Goal: Task Accomplishment & Management: Manage account settings

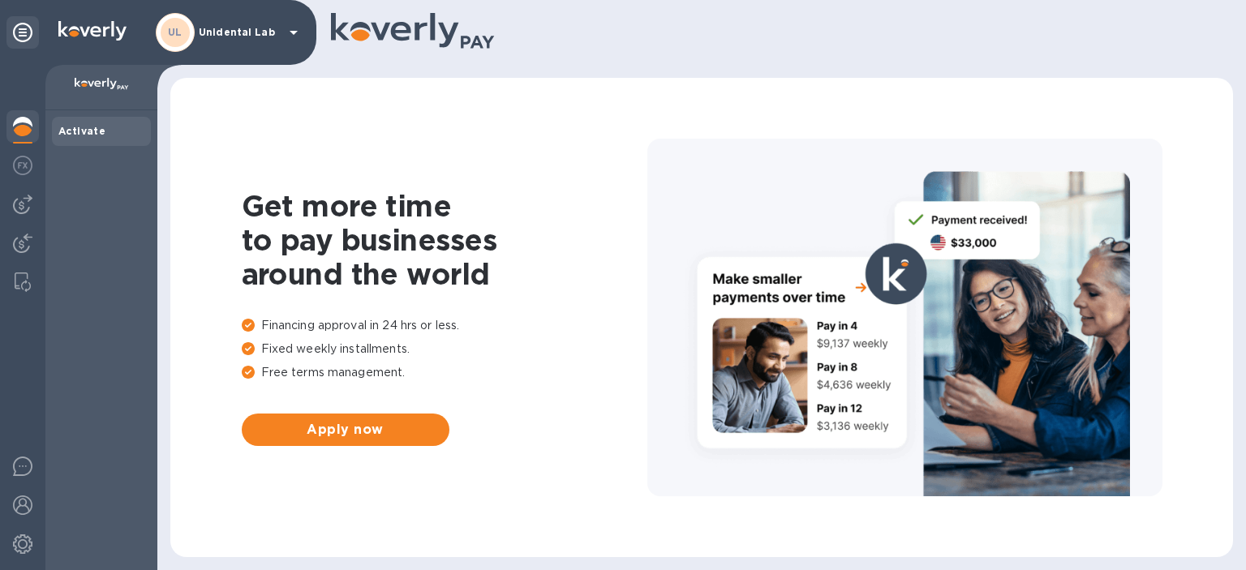
click at [246, 41] on div "UL Unidental Lab" at bounding box center [230, 32] width 148 height 39
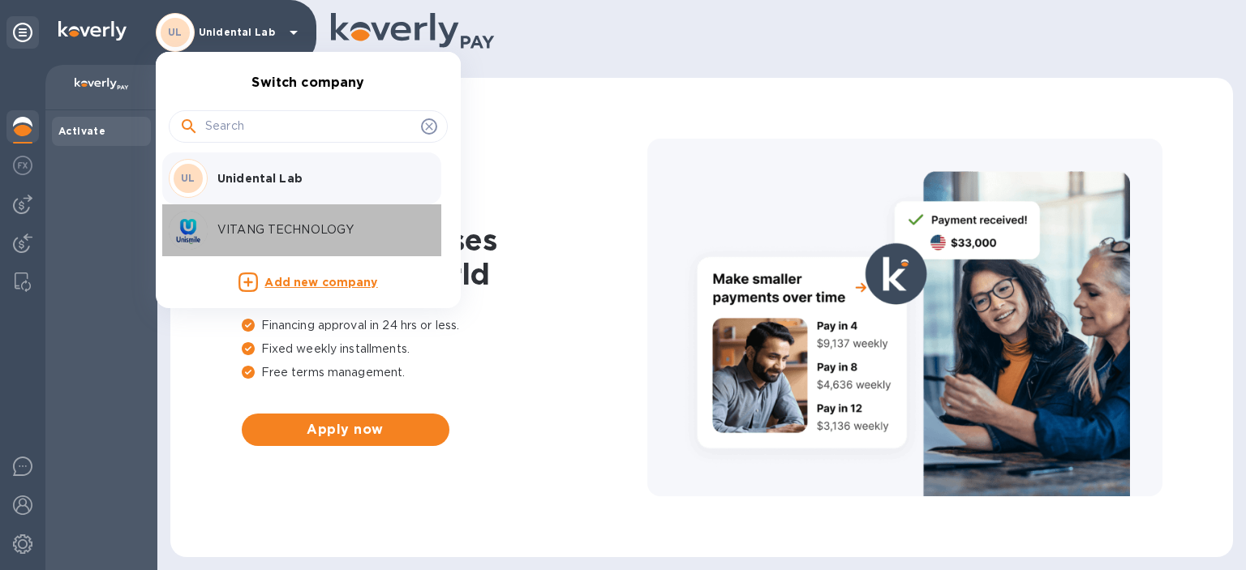
click at [236, 219] on div "VITANG TECHNOLOGY" at bounding box center [295, 230] width 253 height 39
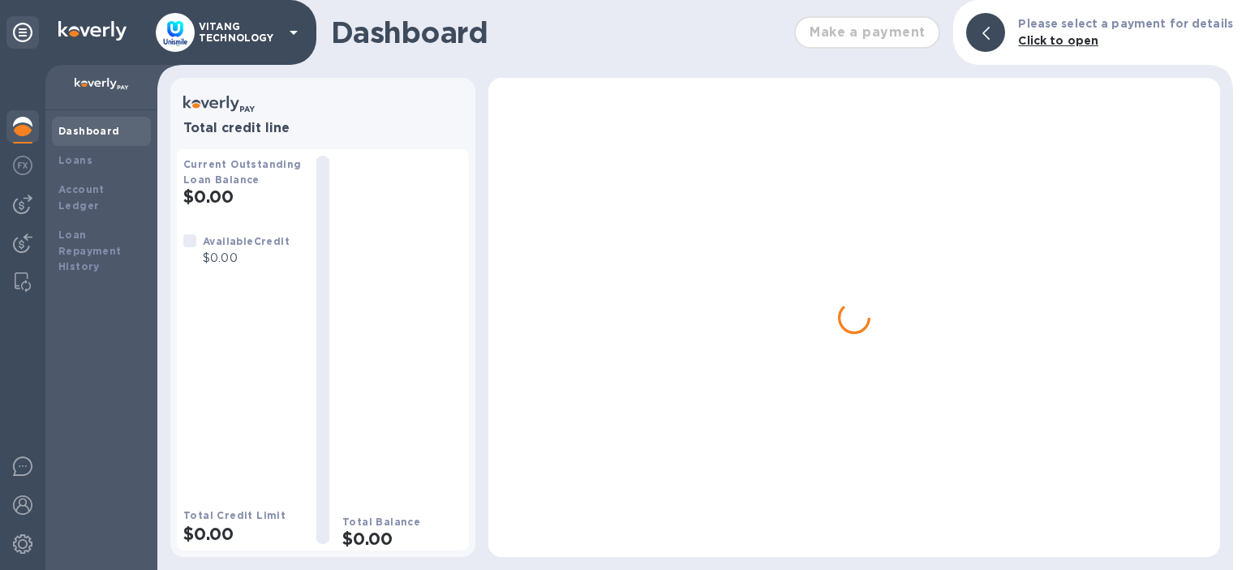
click at [247, 35] on p "VITANG TECHNOLOGY" at bounding box center [239, 32] width 81 height 23
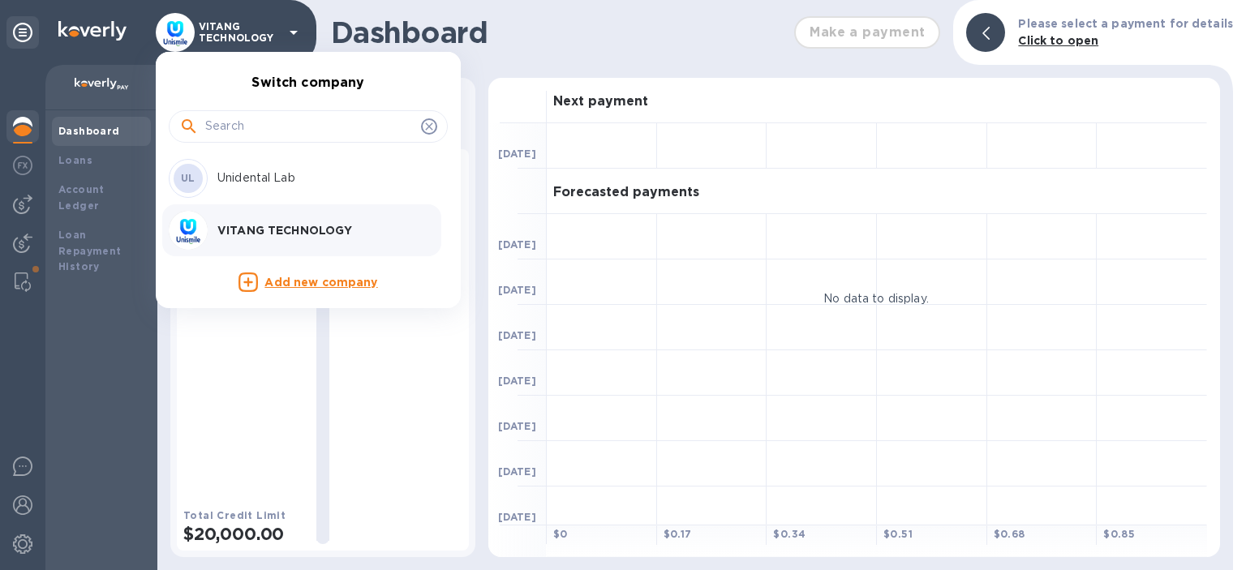
click at [14, 272] on div at bounding box center [623, 285] width 1246 height 570
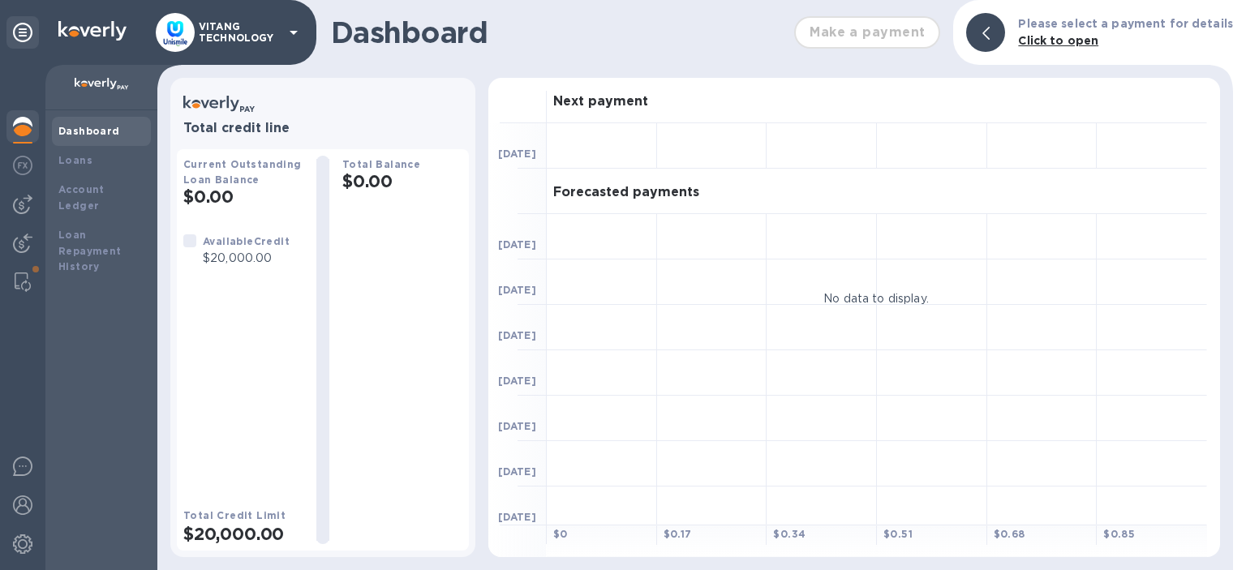
click at [17, 281] on img at bounding box center [23, 282] width 16 height 19
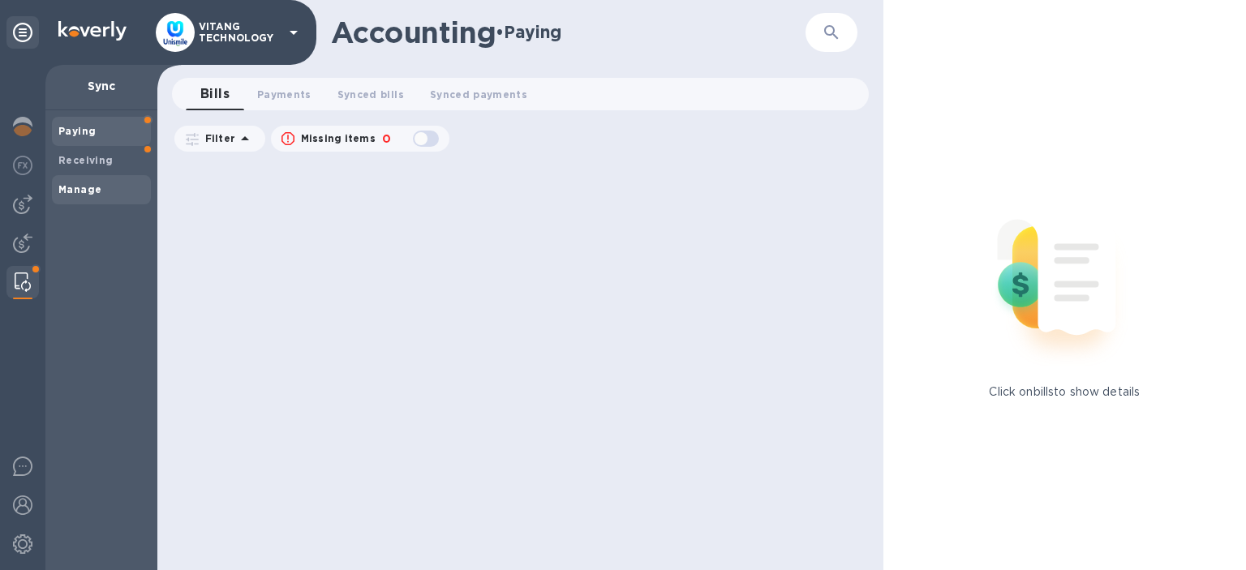
click at [65, 200] on div "Manage" at bounding box center [101, 189] width 99 height 29
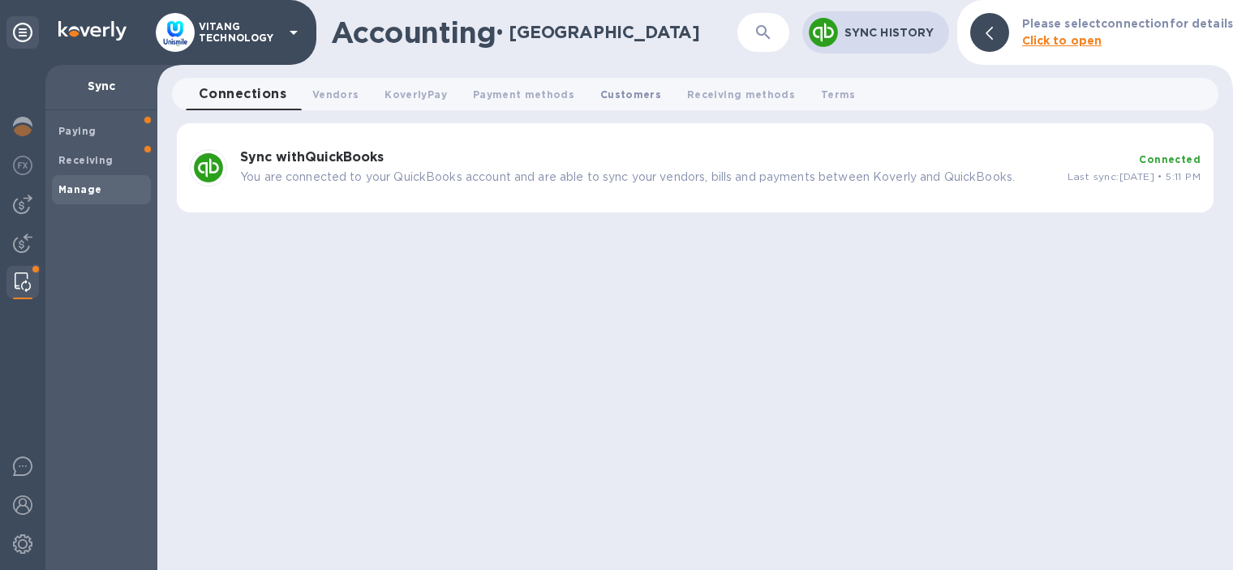
click at [646, 92] on span "Customers 0" at bounding box center [630, 94] width 61 height 17
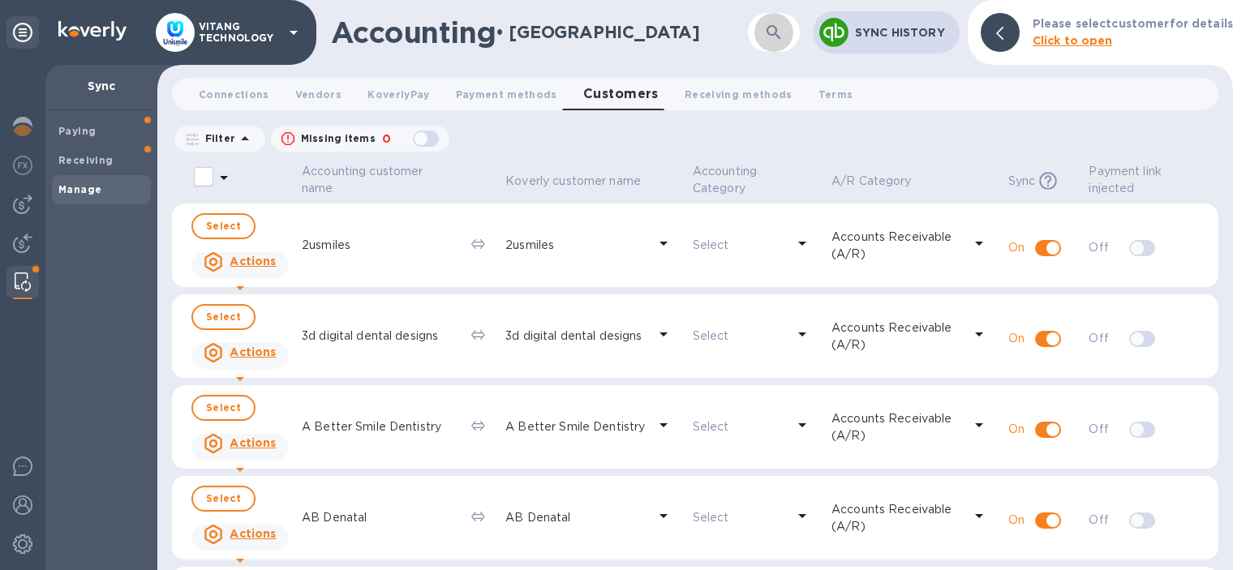
click at [783, 27] on icon "button" at bounding box center [773, 32] width 19 height 19
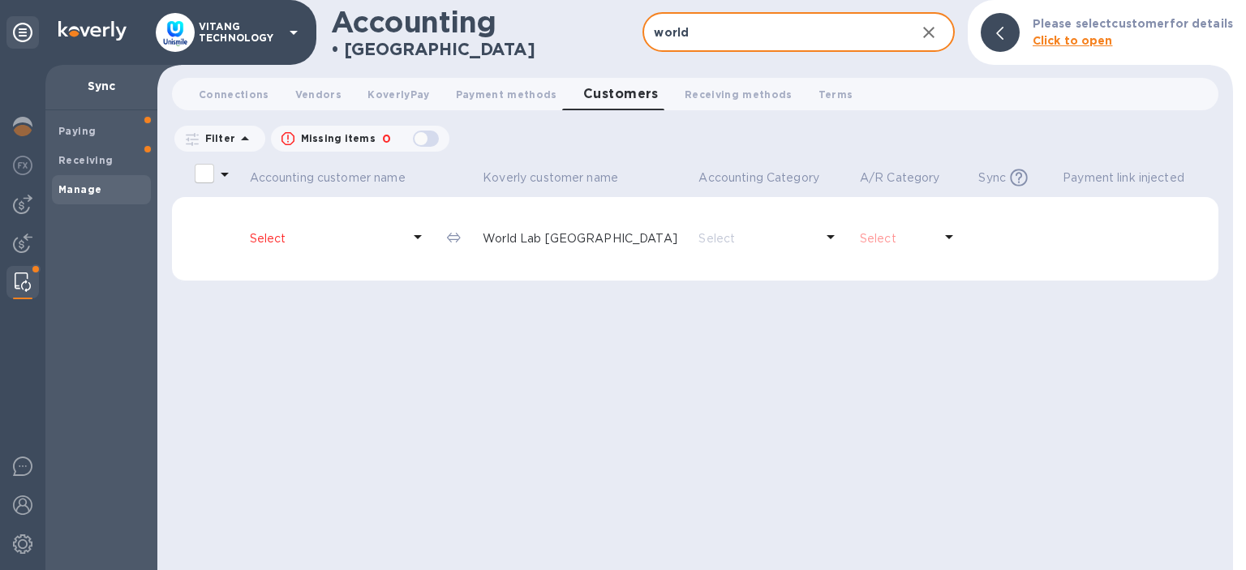
type input "world"
click at [324, 242] on p "Select" at bounding box center [326, 238] width 152 height 17
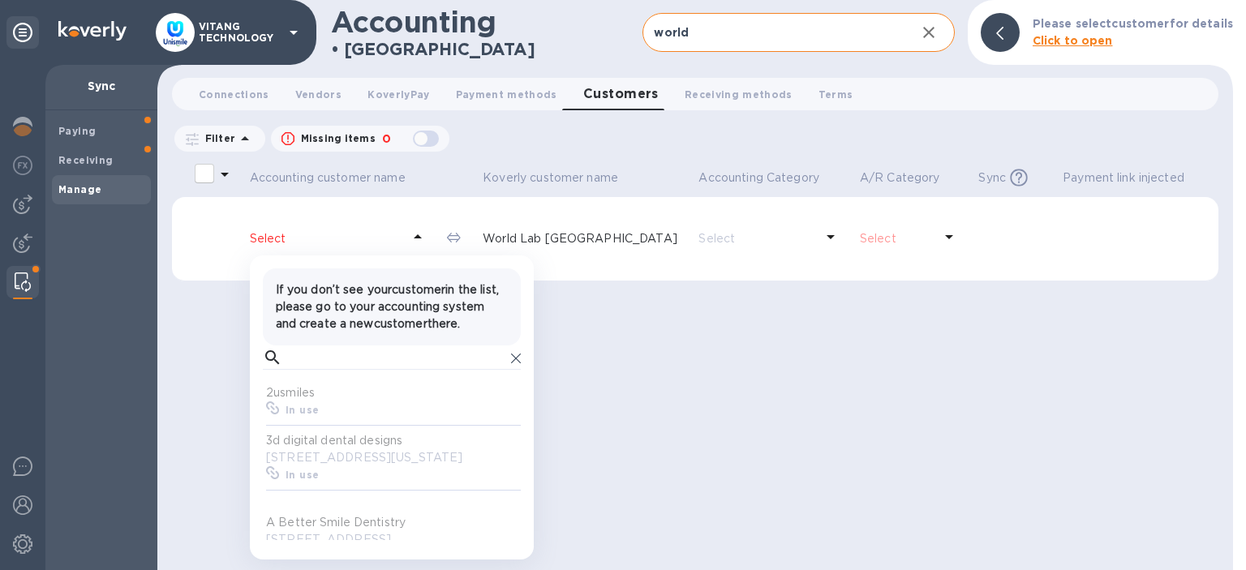
scroll to position [162, 257]
click at [359, 370] on input "text" at bounding box center [397, 358] width 216 height 24
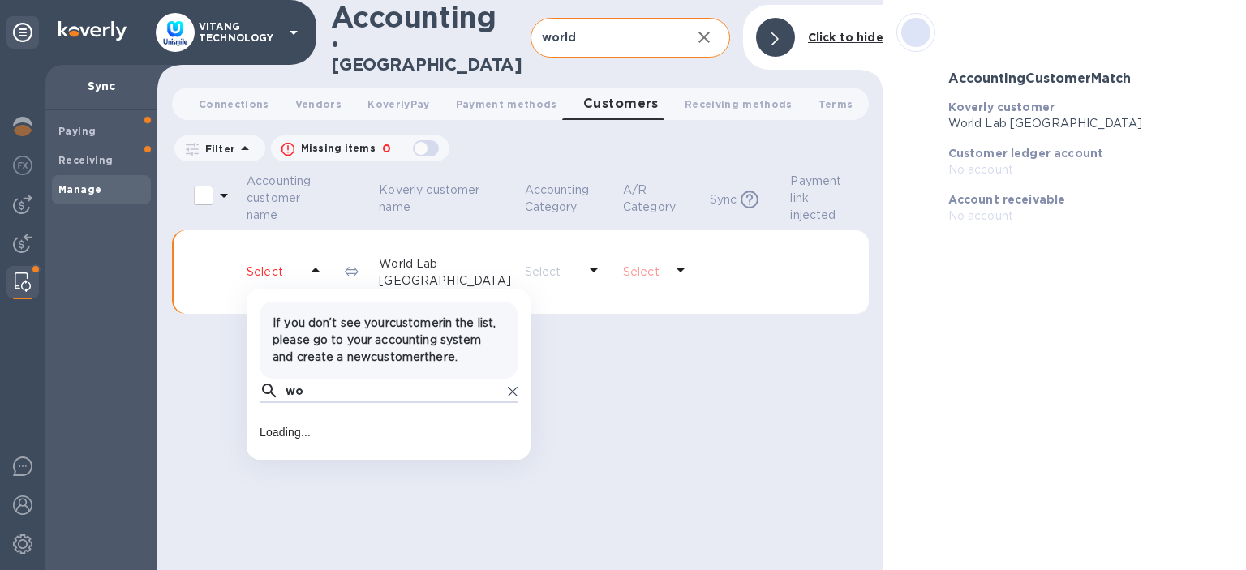
type input "w"
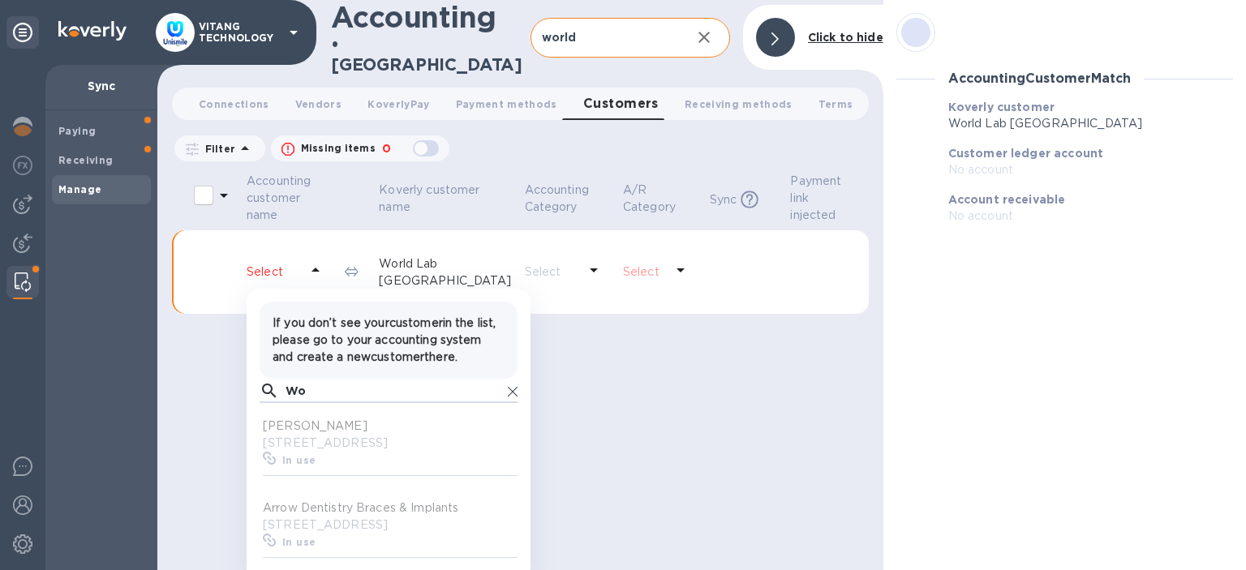
scroll to position [162, 257]
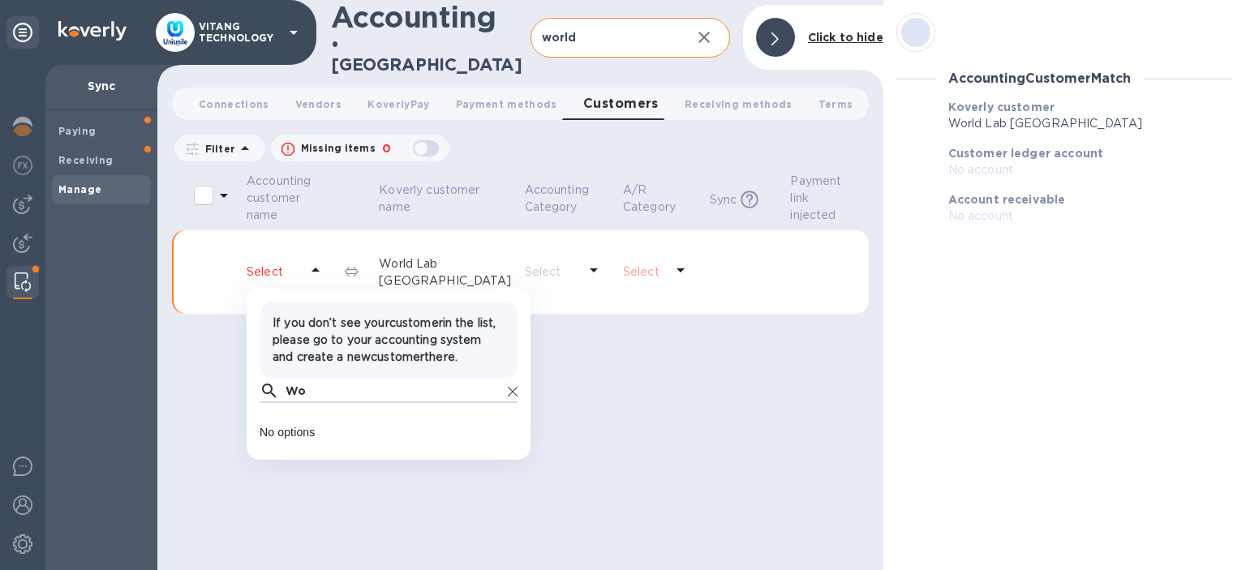
type input "W"
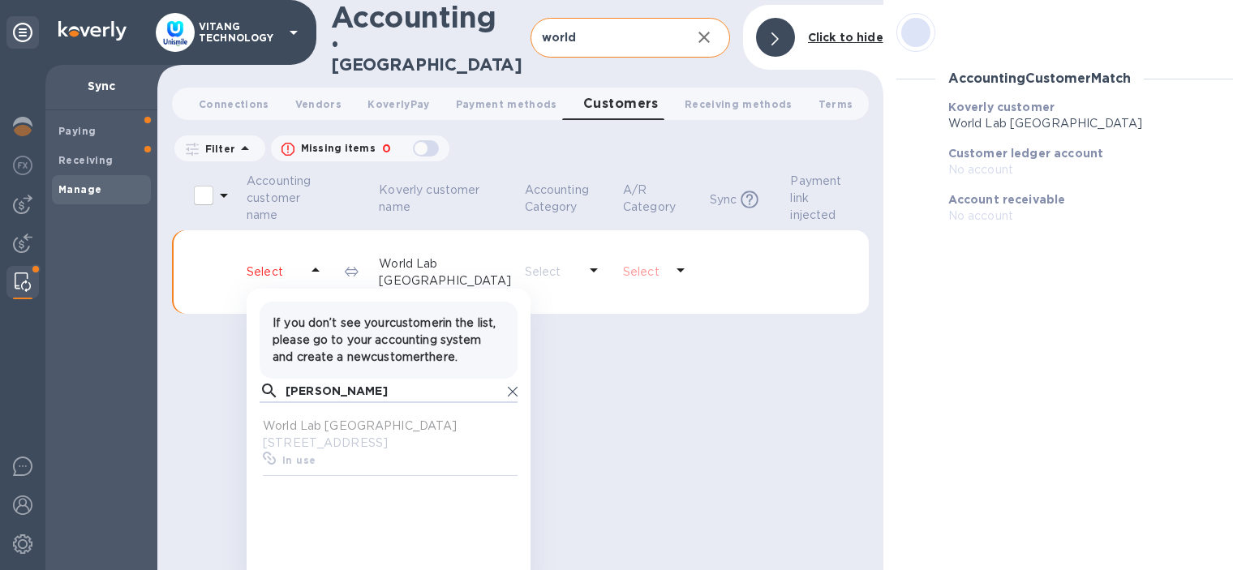
type input "[PERSON_NAME]"
click at [328, 452] on p "[STREET_ADDRESS]" at bounding box center [392, 443] width 258 height 17
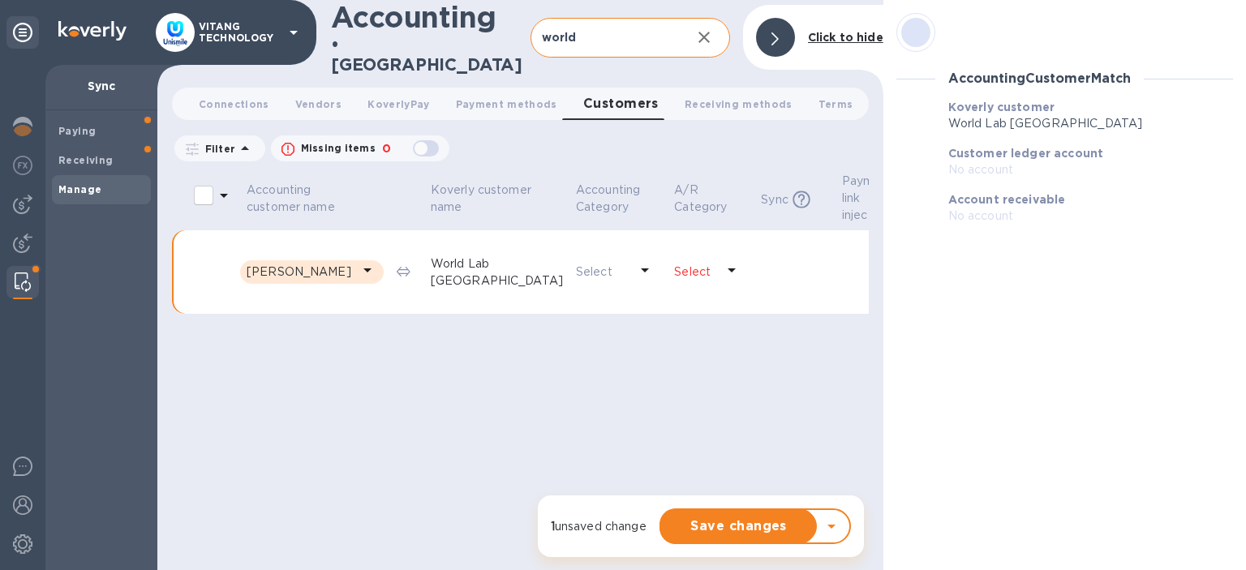
click at [307, 264] on p "[PERSON_NAME]" at bounding box center [299, 272] width 105 height 17
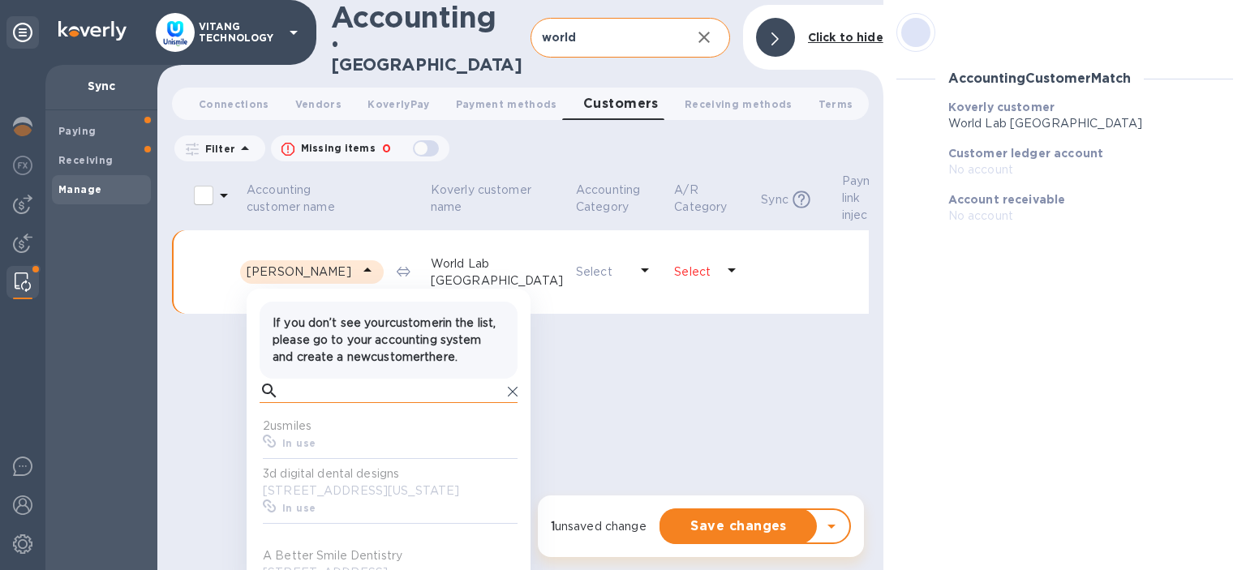
click at [301, 401] on input "text" at bounding box center [394, 391] width 216 height 24
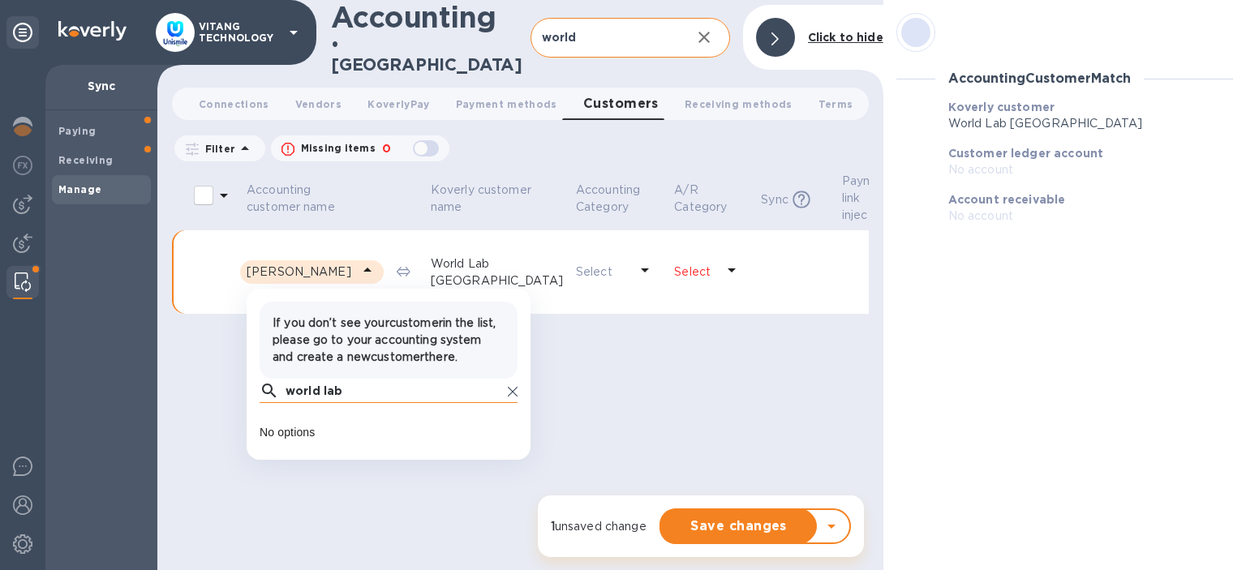
type input "world lab"
click at [511, 395] on icon at bounding box center [513, 392] width 10 height 10
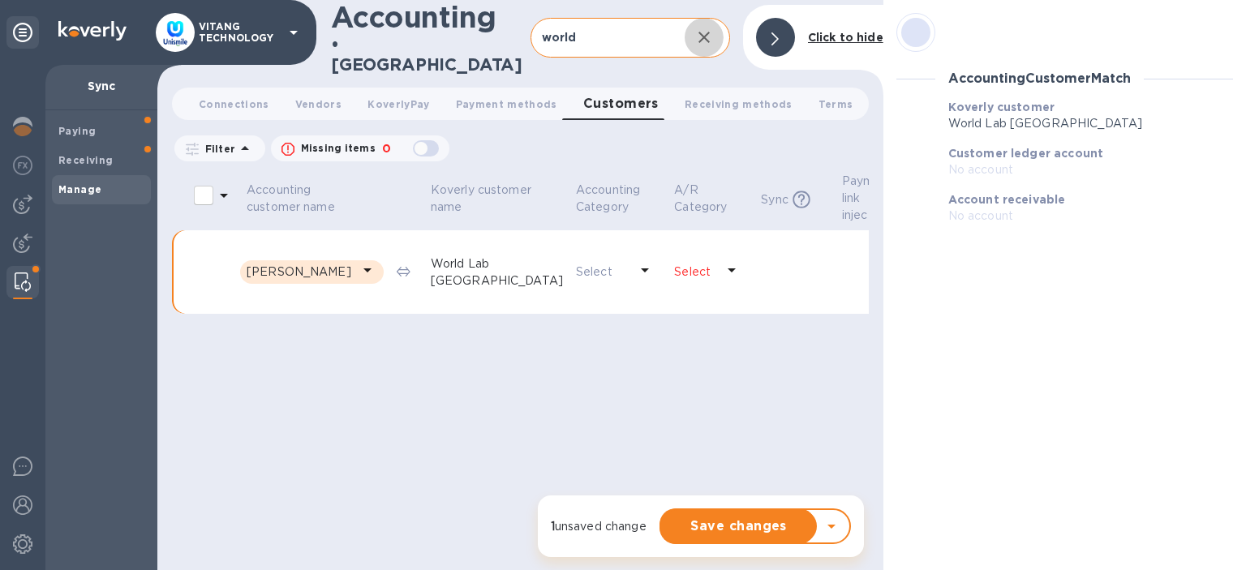
click at [698, 31] on icon "button" at bounding box center [703, 37] width 19 height 19
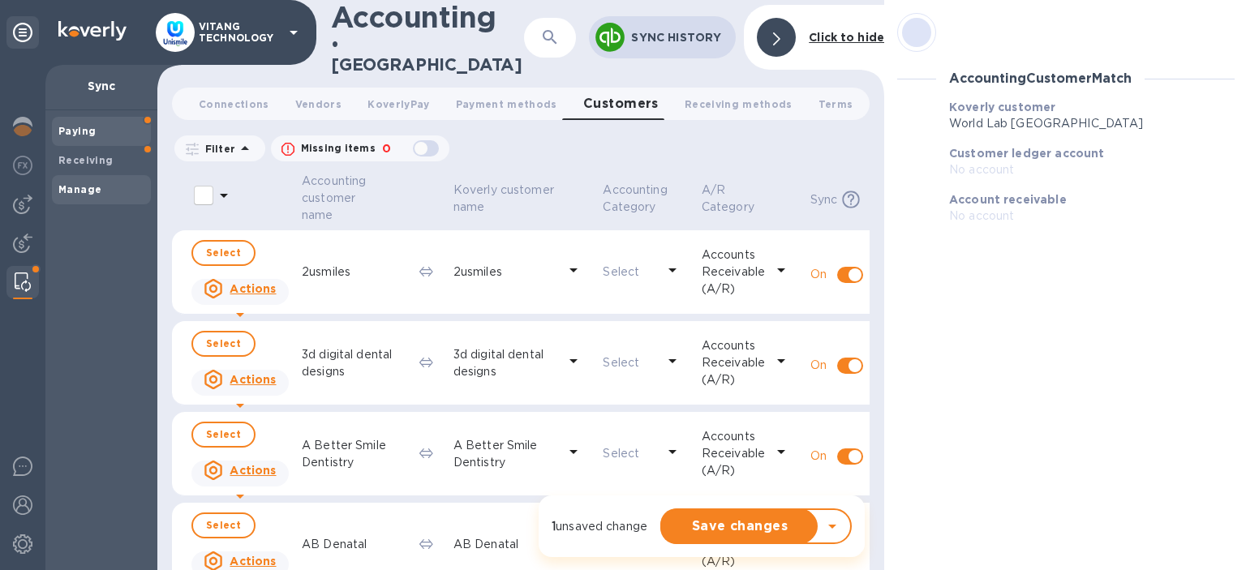
click at [98, 125] on span "Paying" at bounding box center [101, 131] width 86 height 16
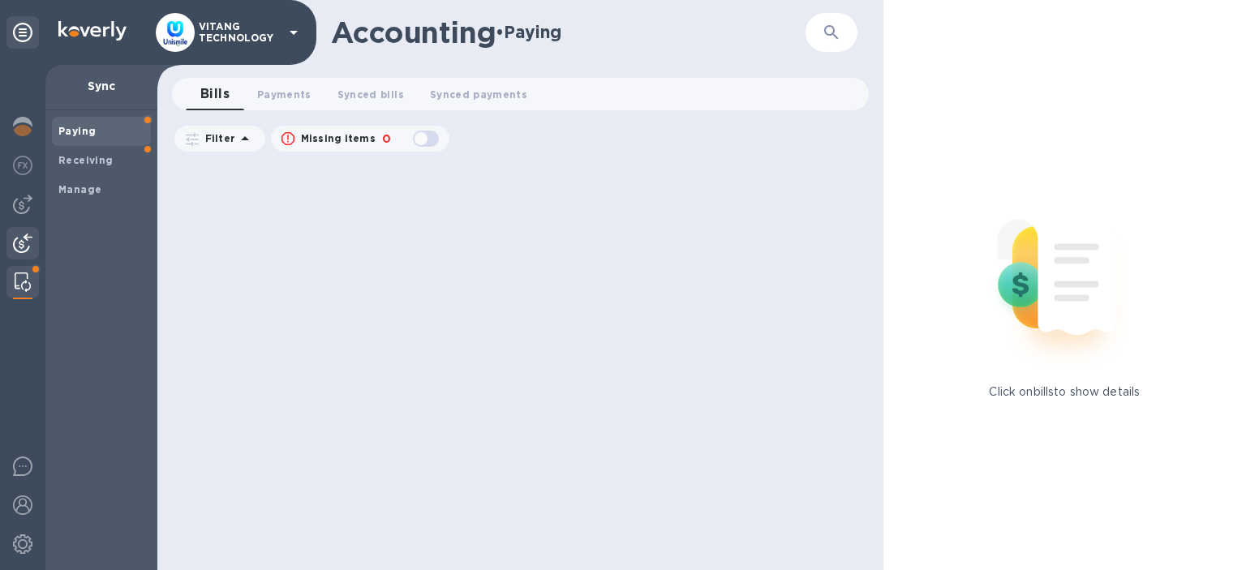
click at [13, 242] on img at bounding box center [22, 243] width 19 height 19
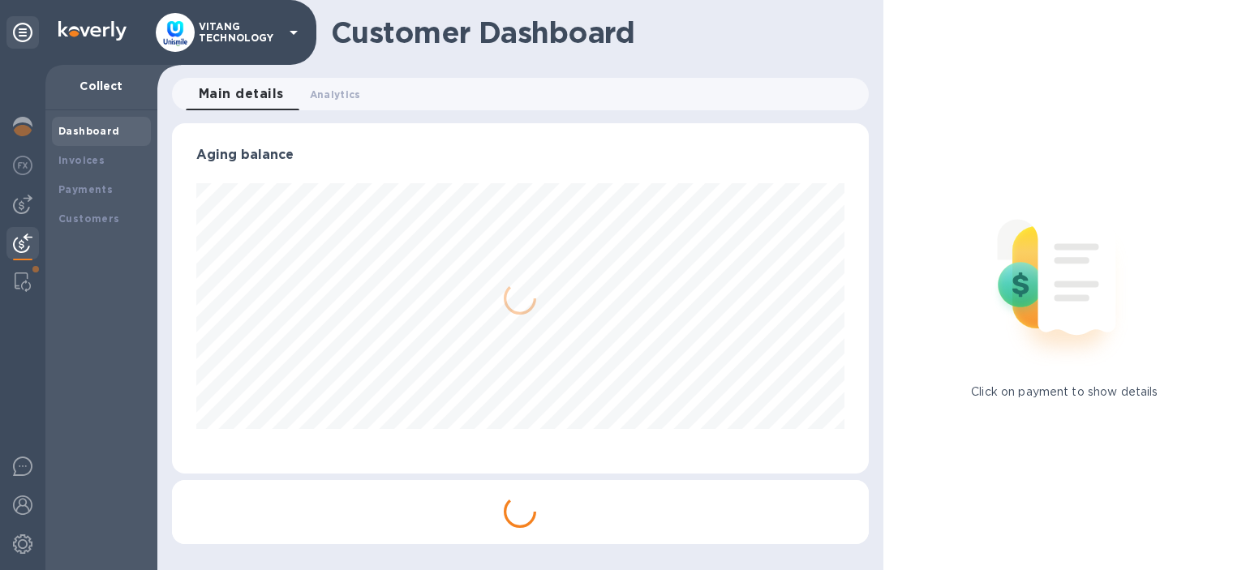
scroll to position [350, 697]
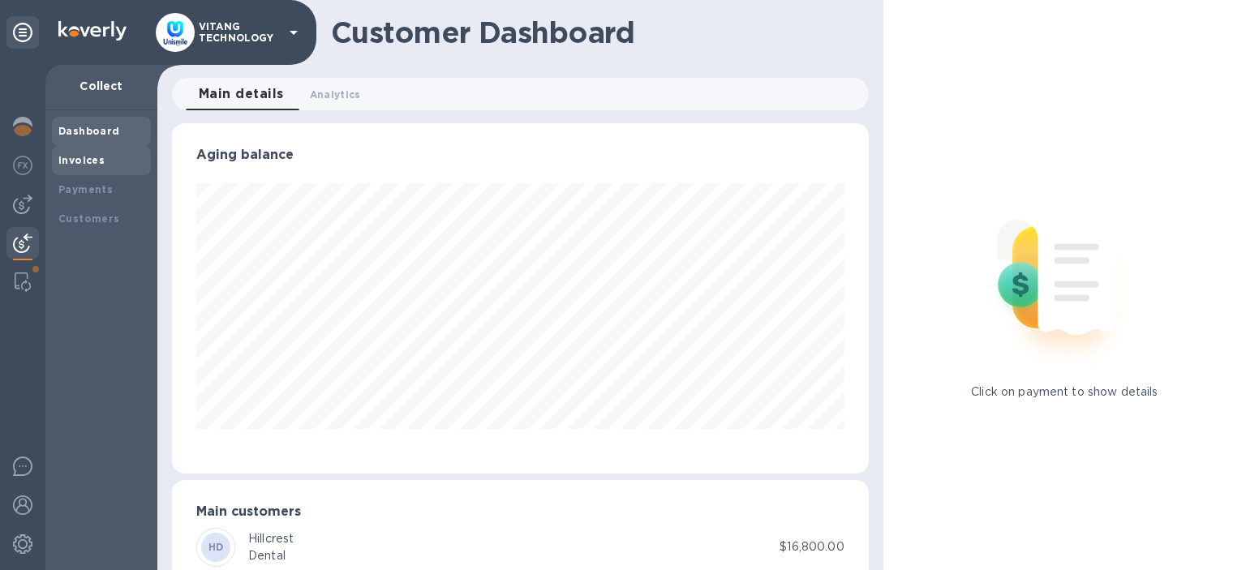
click at [97, 160] on b "Invoices" at bounding box center [81, 160] width 46 height 12
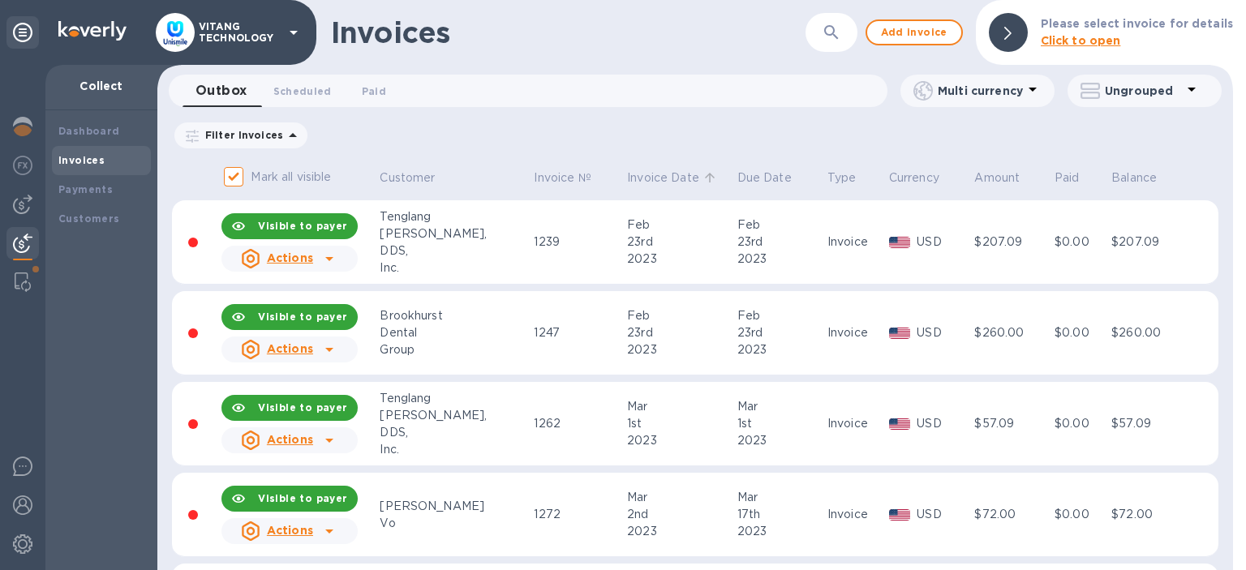
click at [627, 177] on p "Invoice Date" at bounding box center [663, 178] width 72 height 17
click at [627, 176] on p "Invoice Date" at bounding box center [663, 178] width 72 height 17
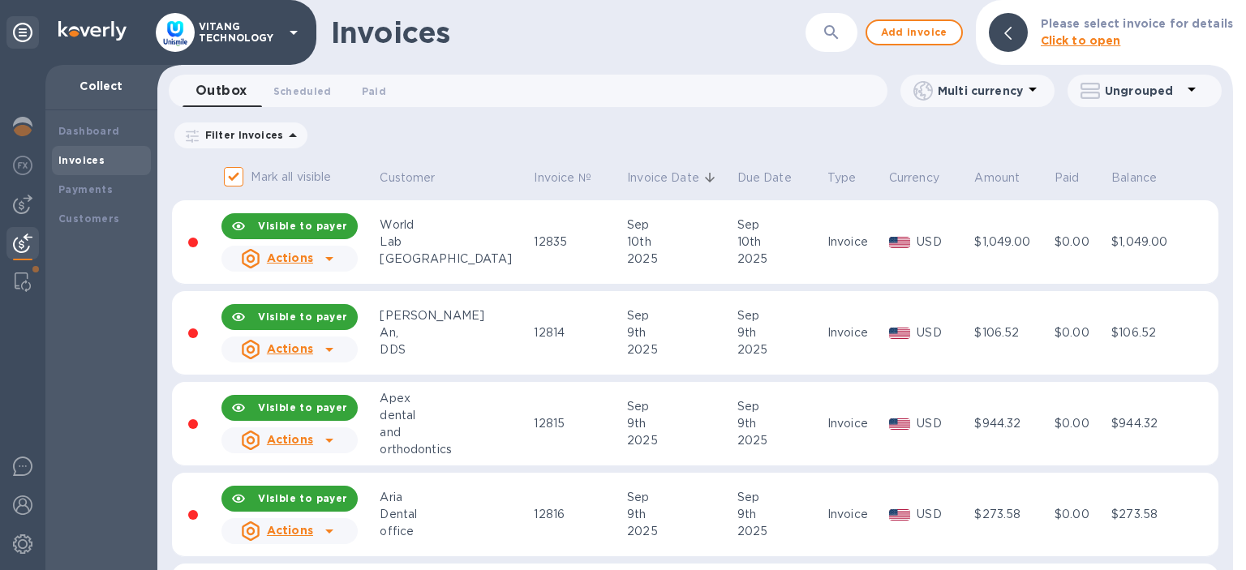
click at [922, 274] on td "USD" at bounding box center [930, 242] width 86 height 84
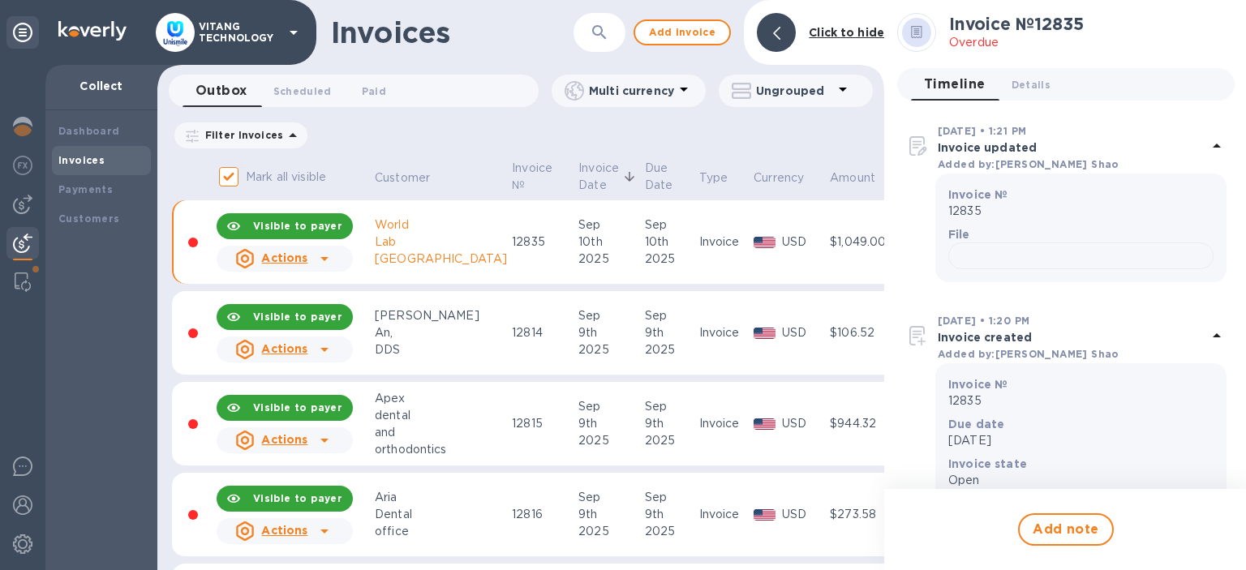
click at [319, 254] on icon at bounding box center [324, 258] width 19 height 19
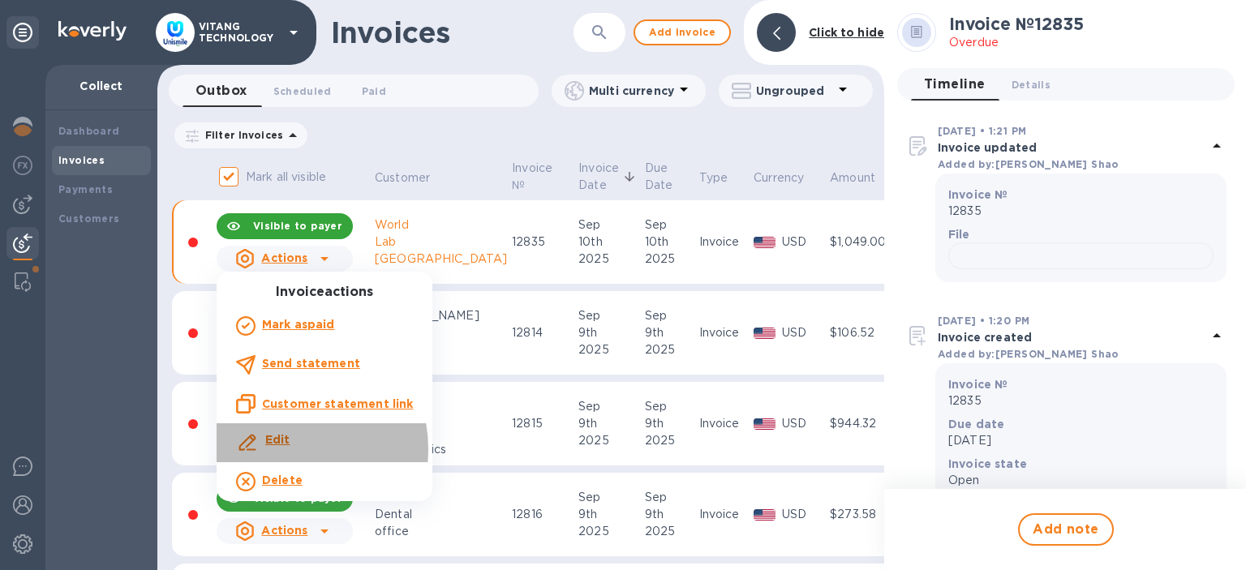
click at [276, 449] on div "Edit" at bounding box center [278, 442] width 32 height 29
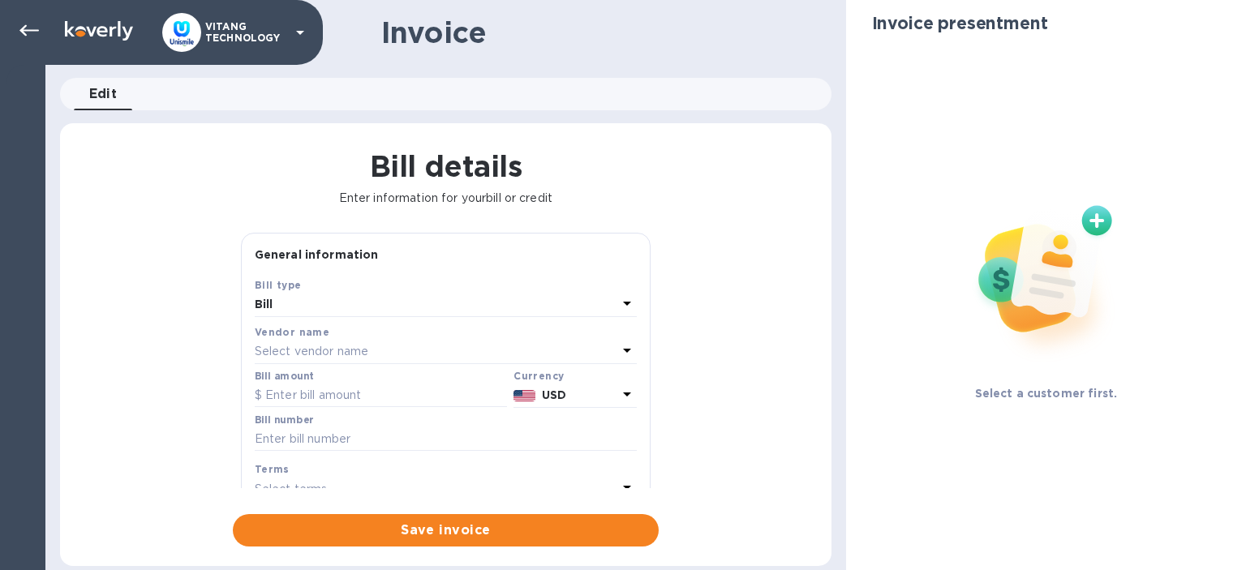
type input "[DATE]"
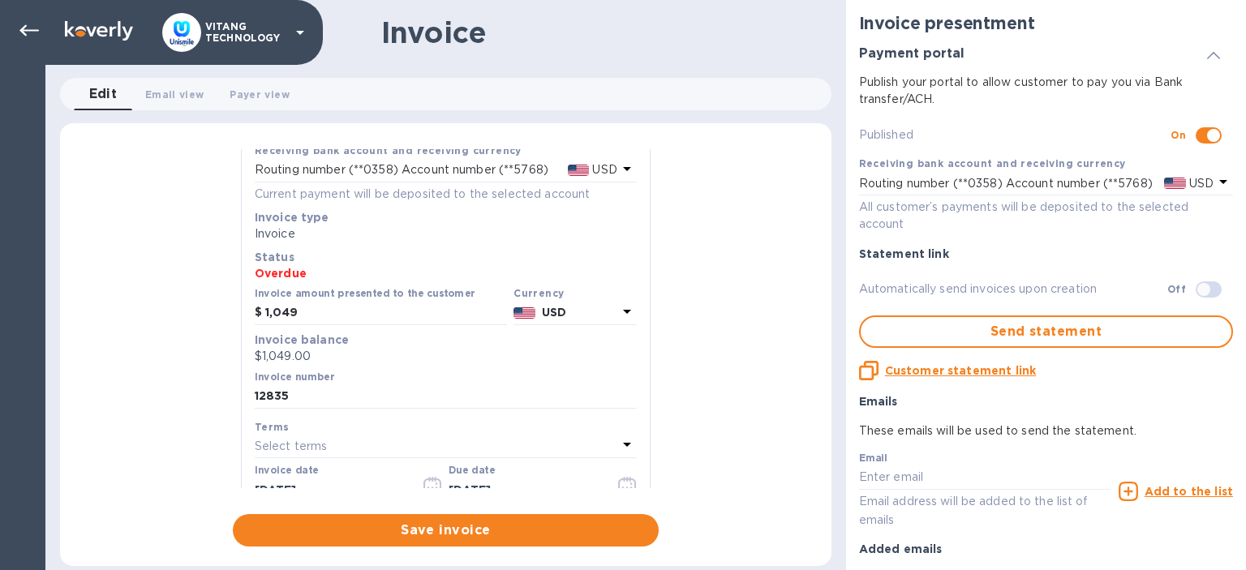
scroll to position [93, 0]
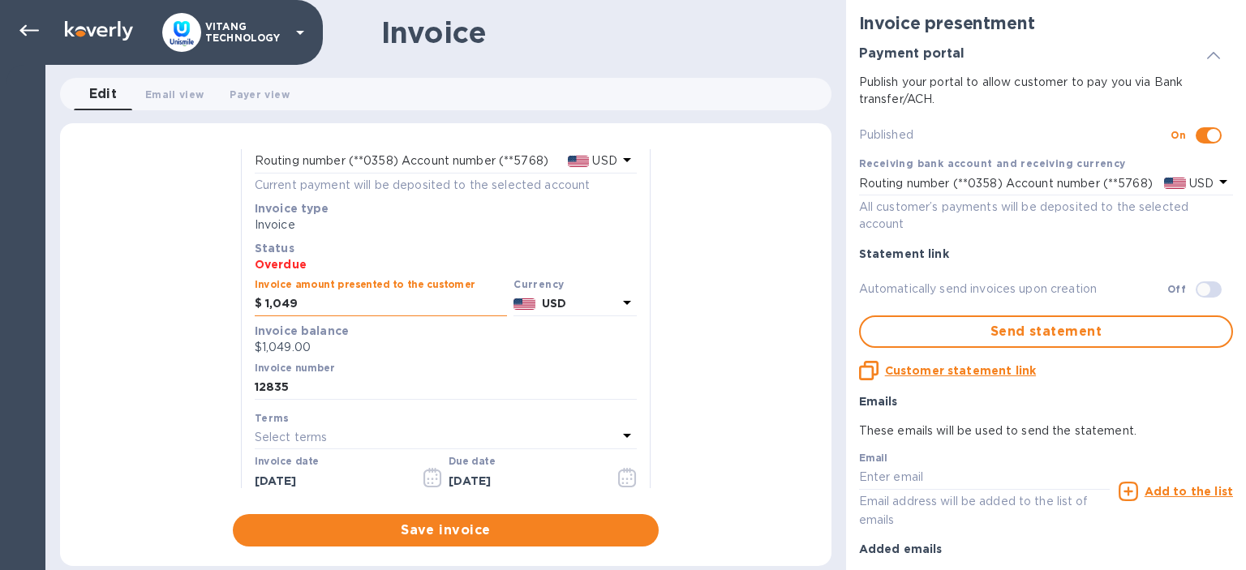
drag, startPoint x: 333, startPoint y: 307, endPoint x: 285, endPoint y: 308, distance: 47.9
click at [285, 308] on input "1,049" at bounding box center [386, 304] width 242 height 24
type input "1,000"
click at [150, 346] on div "General information Save Customer name World Lab USA Receiving bank account and…" at bounding box center [445, 347] width 771 height 397
click at [325, 336] on b "Invoice balance" at bounding box center [302, 330] width 94 height 13
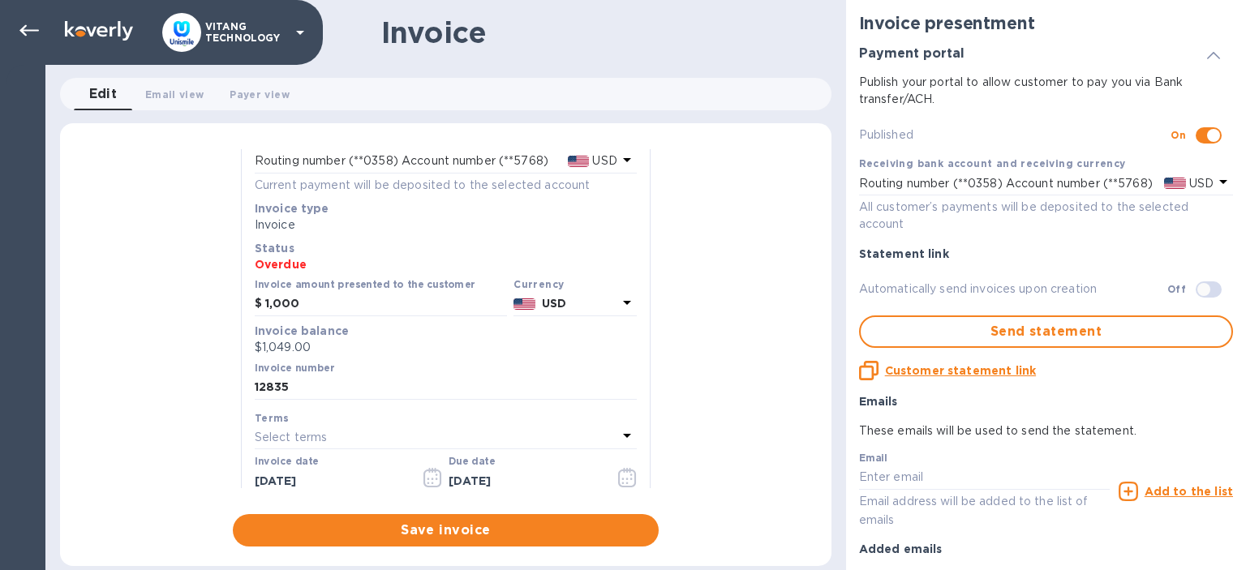
scroll to position [187, 0]
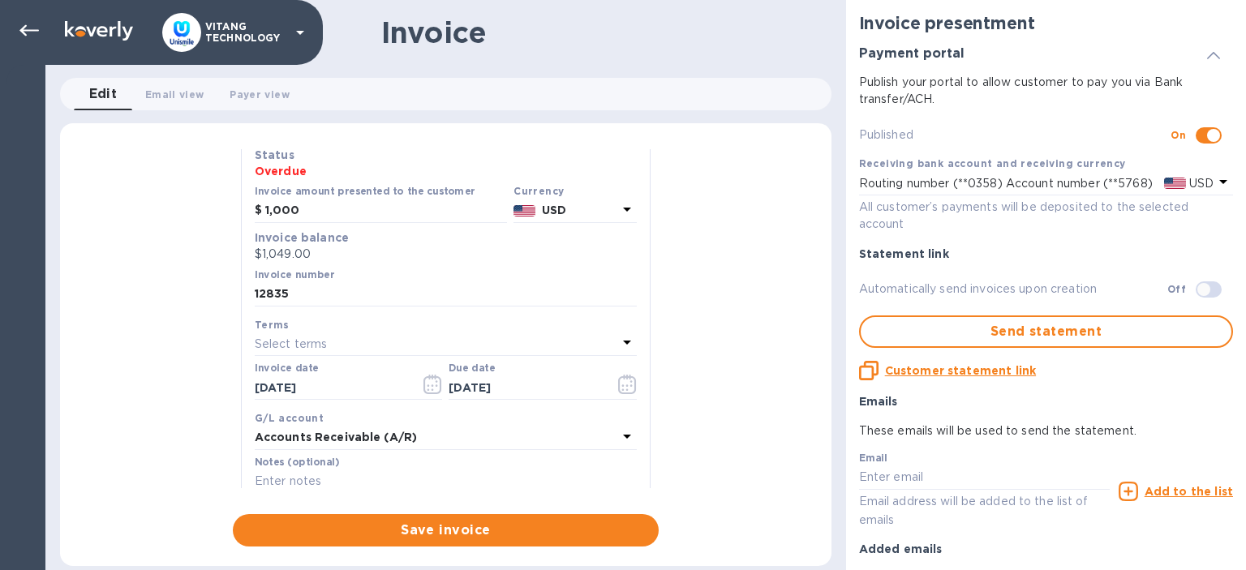
click at [313, 273] on label "Invoice number" at bounding box center [294, 275] width 79 height 10
click at [1215, 132] on input "checkbox" at bounding box center [1213, 136] width 83 height 28
checkbox input "false"
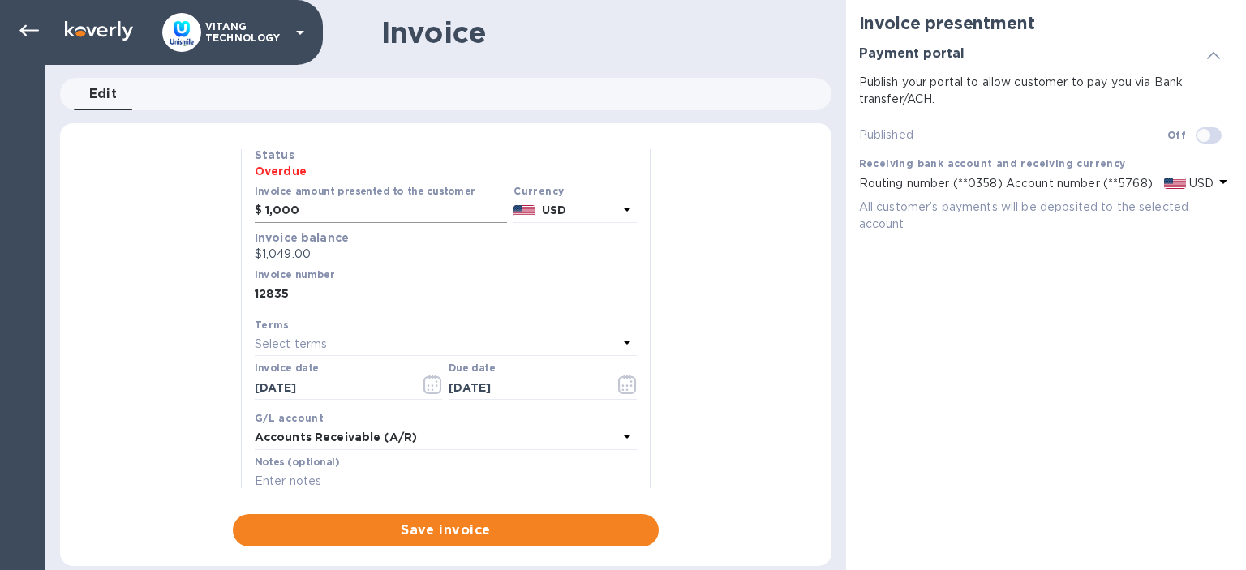
click at [323, 217] on input "1,000" at bounding box center [386, 211] width 242 height 24
type input "1"
type input "1,000"
click at [101, 336] on div "General information Save Customer name World Lab USA Receiving bank account and…" at bounding box center [445, 347] width 771 height 397
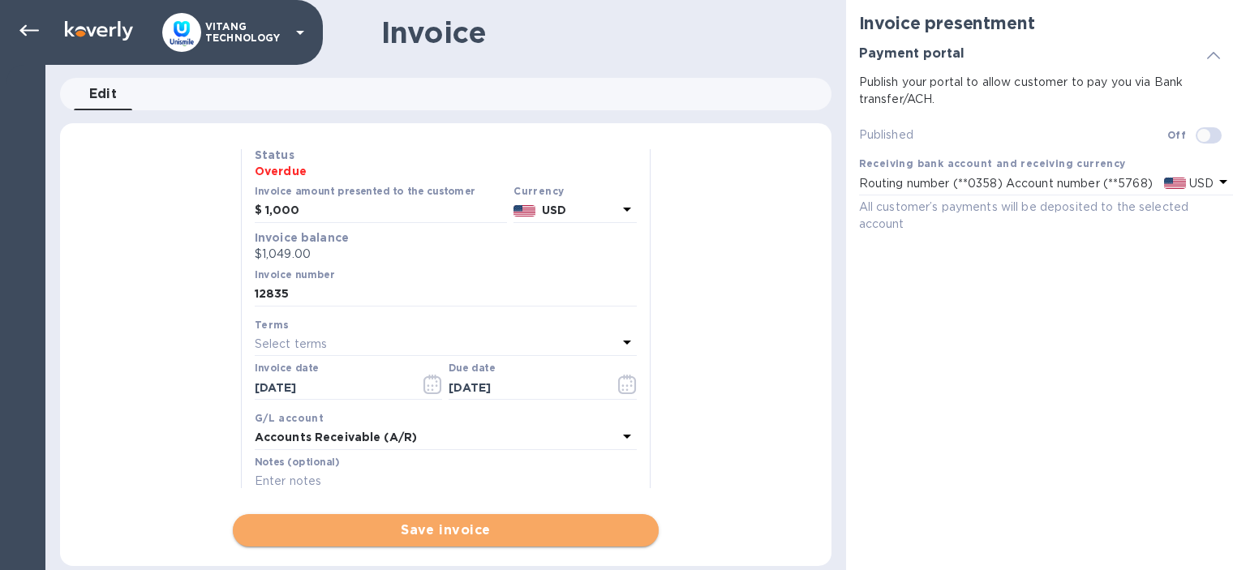
click at [355, 530] on span "Save invoice" at bounding box center [446, 530] width 400 height 19
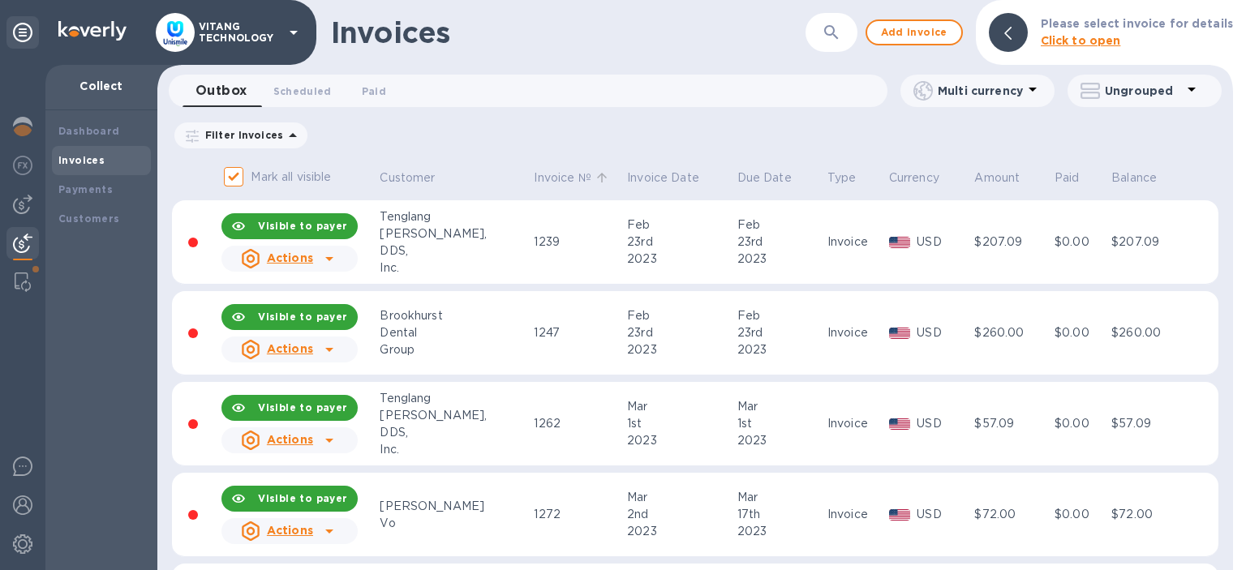
click at [534, 178] on p "Invoice №" at bounding box center [562, 178] width 57 height 17
click at [579, 165] on th "Invoice №" at bounding box center [577, 178] width 93 height 43
click at [627, 174] on p "Invoice Date" at bounding box center [663, 178] width 72 height 17
click at [627, 175] on p "Invoice Date" at bounding box center [663, 178] width 72 height 17
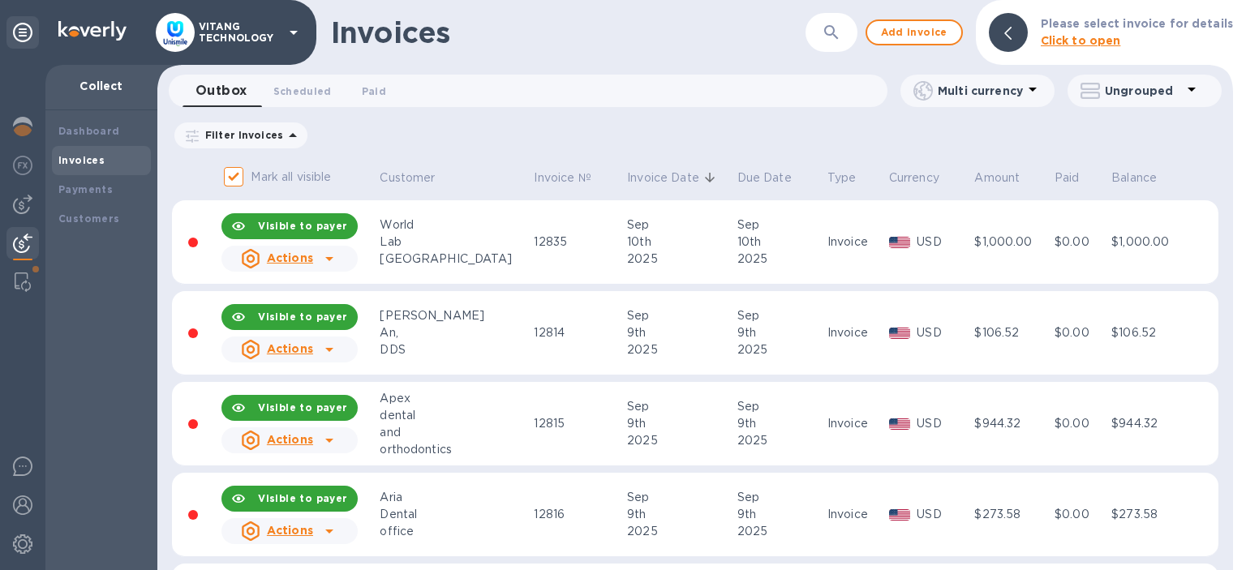
click at [531, 271] on td "12835" at bounding box center [577, 242] width 93 height 84
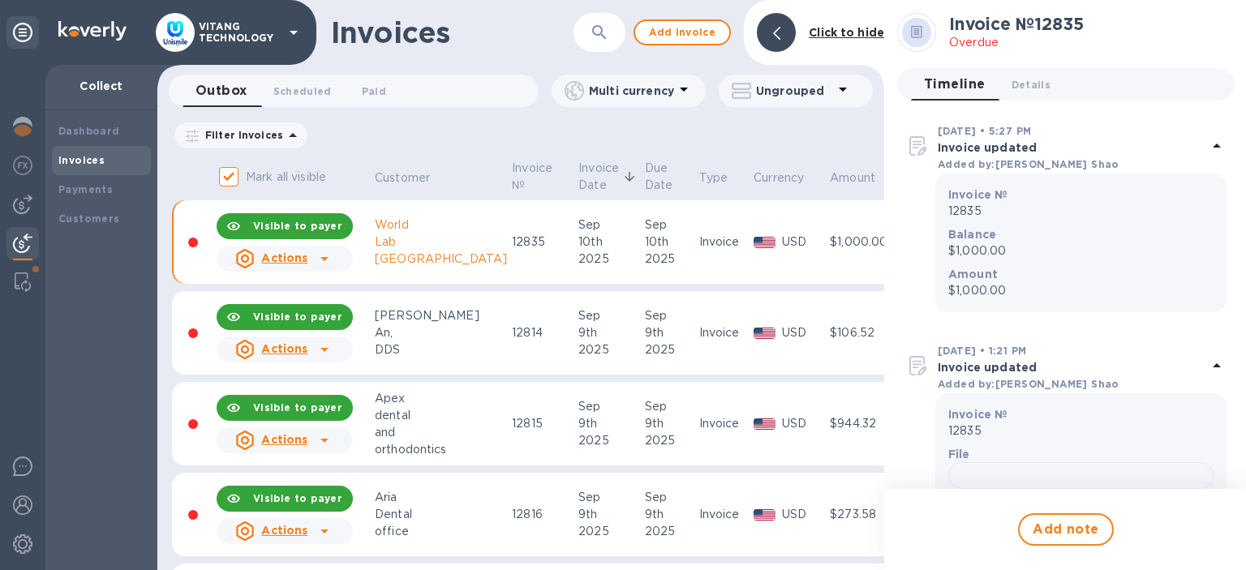
click at [318, 261] on icon at bounding box center [324, 258] width 19 height 19
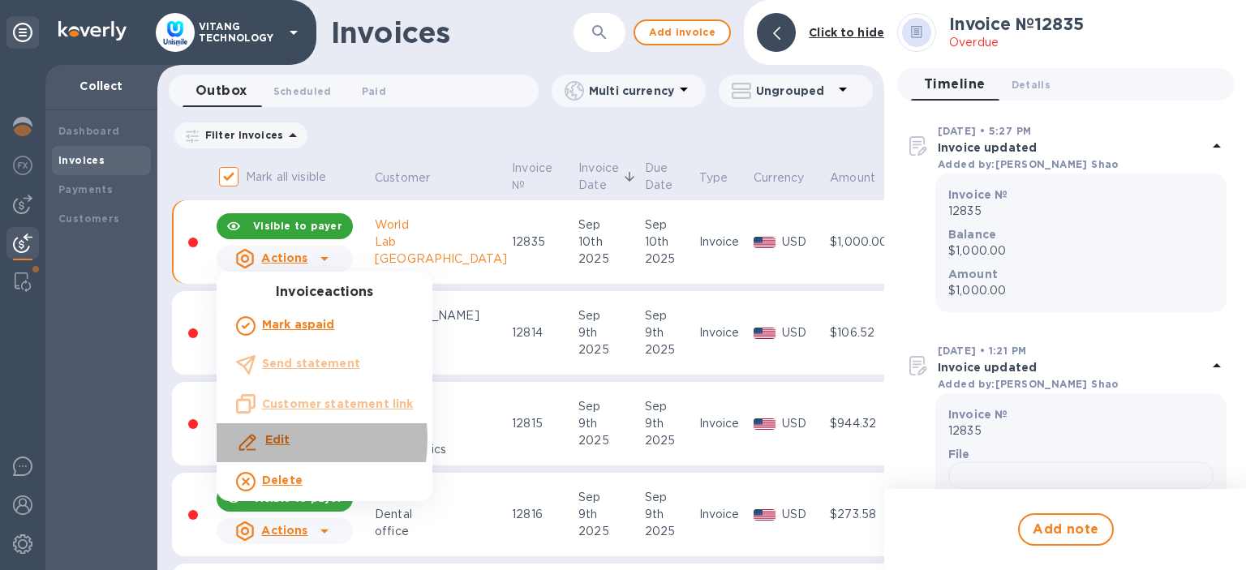
click at [268, 440] on b "Edit" at bounding box center [277, 439] width 25 height 13
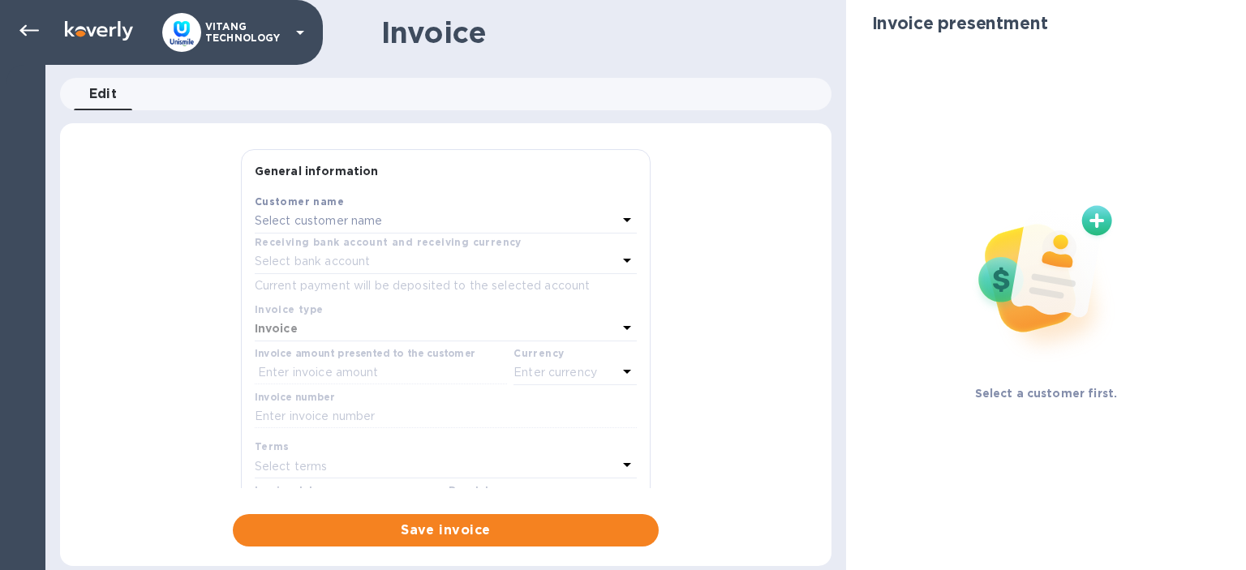
type input "[DATE]"
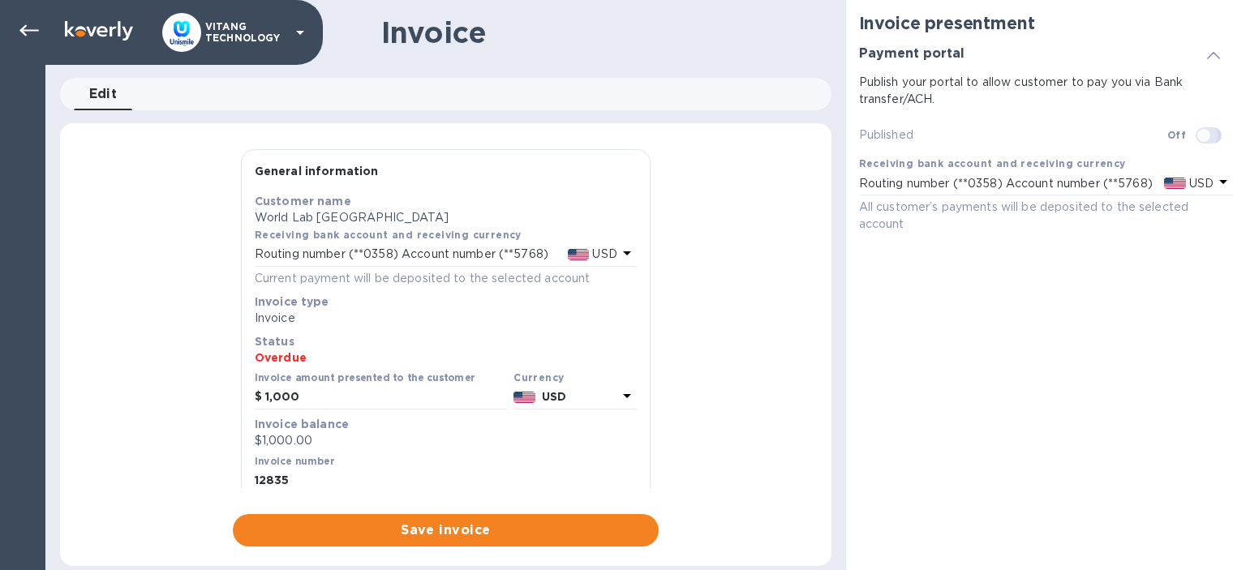
click at [1211, 144] on input "checkbox" at bounding box center [1203, 136] width 83 height 28
checkbox input "true"
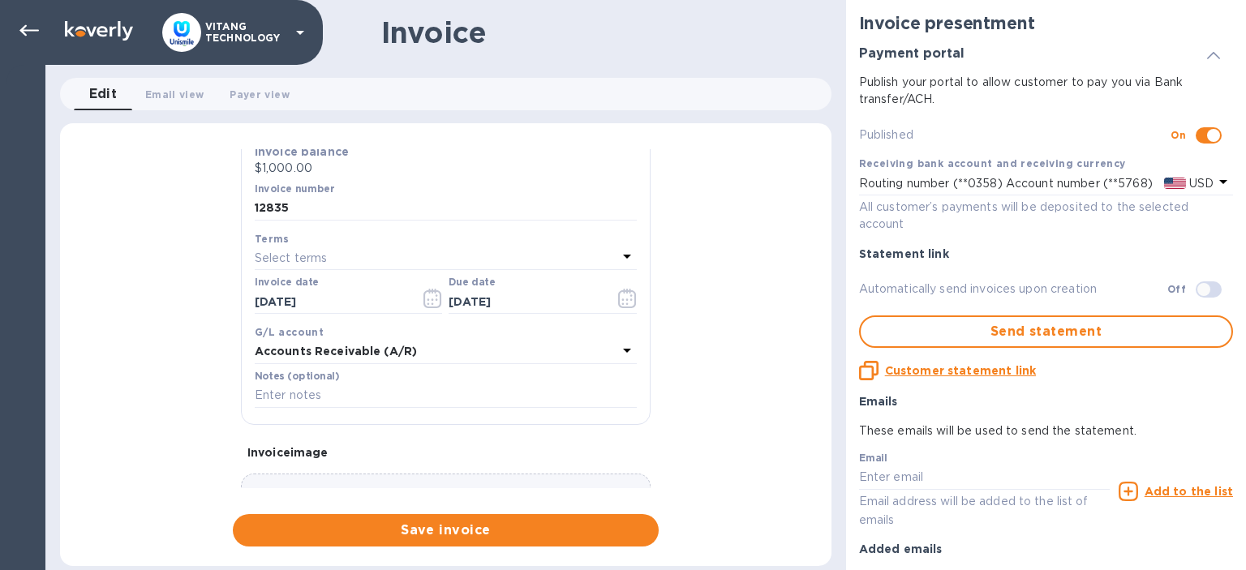
scroll to position [280, 0]
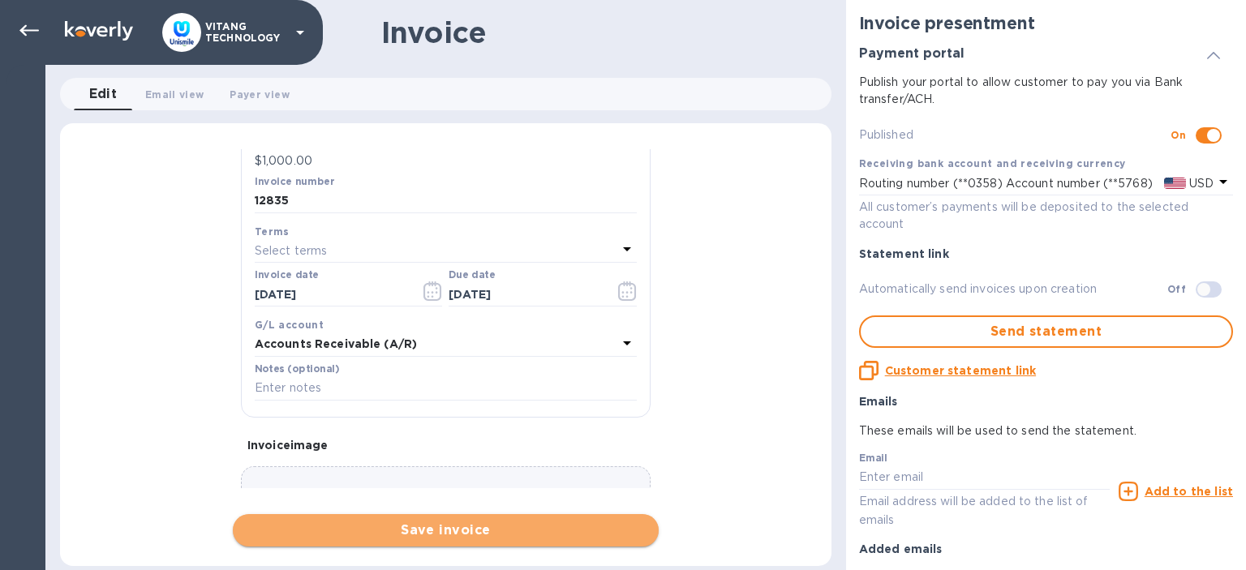
click at [463, 531] on span "Save invoice" at bounding box center [446, 530] width 400 height 19
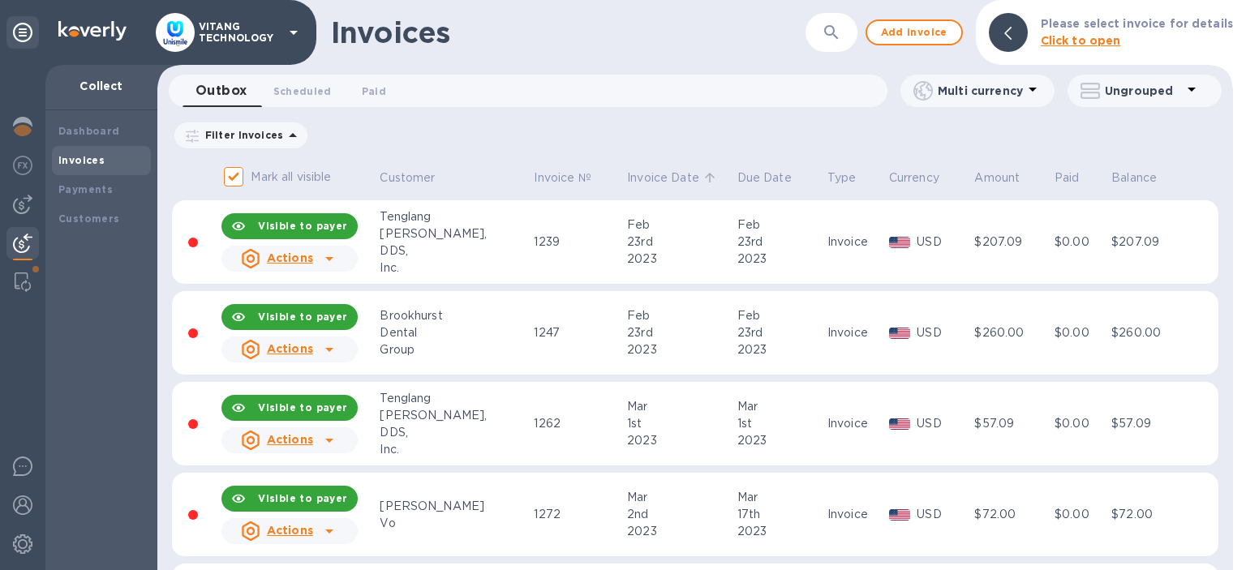
click at [629, 177] on p "Invoice Date" at bounding box center [663, 178] width 72 height 17
click at [627, 177] on p "Invoice Date" at bounding box center [663, 178] width 72 height 17
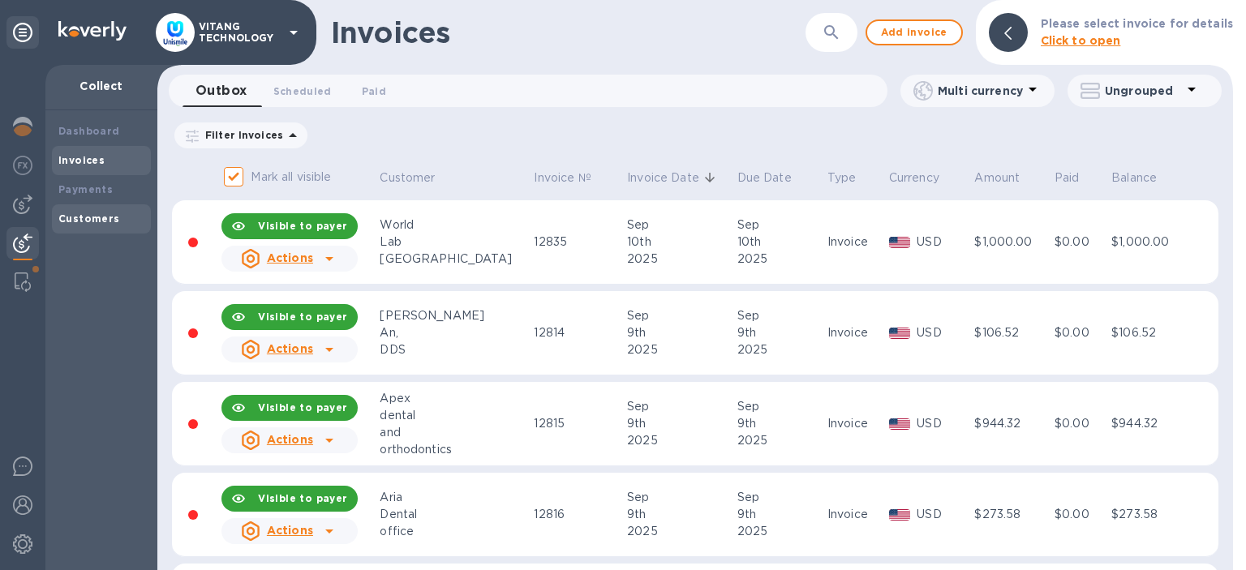
click at [79, 213] on div "Customers" at bounding box center [101, 219] width 86 height 16
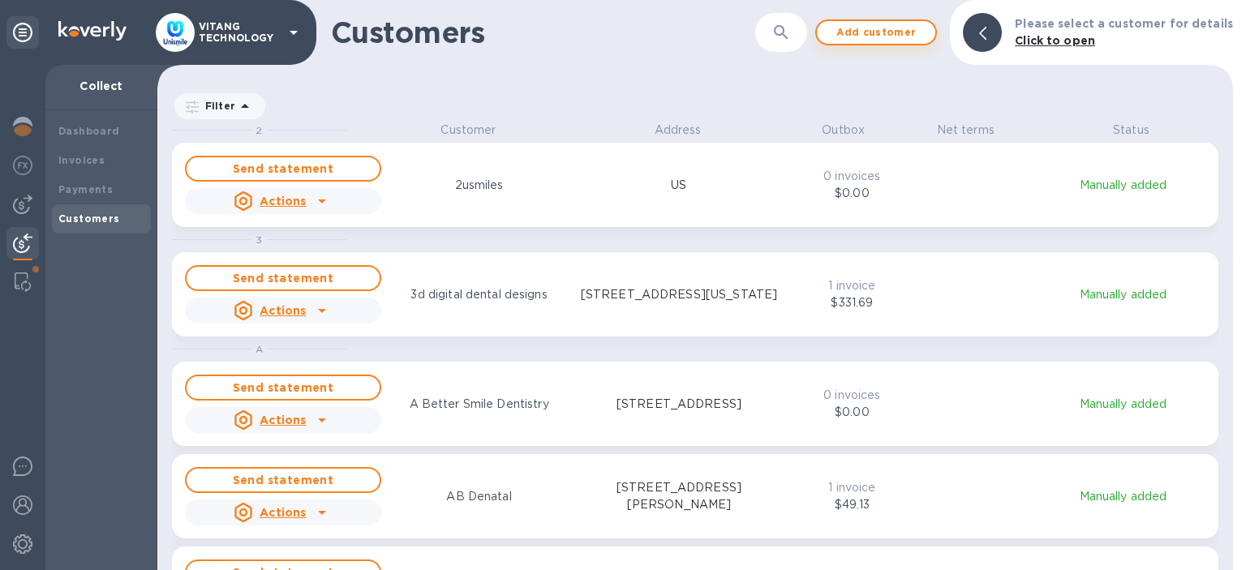
scroll to position [448, 1075]
click at [791, 29] on icon "button" at bounding box center [780, 32] width 19 height 19
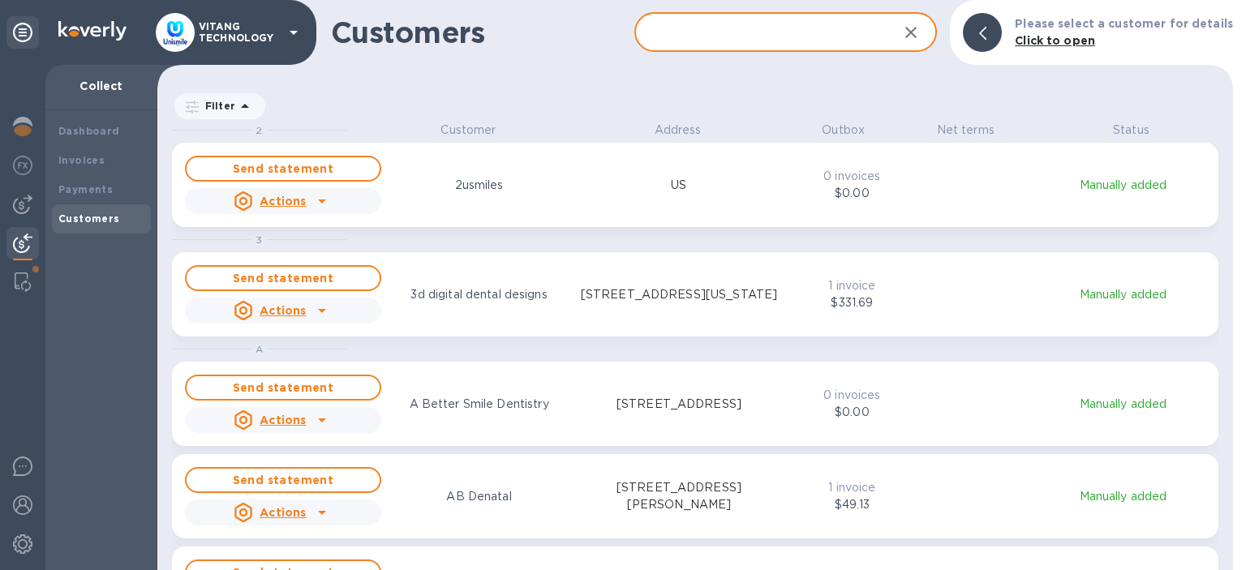
paste input "Smile Again Dentistry"
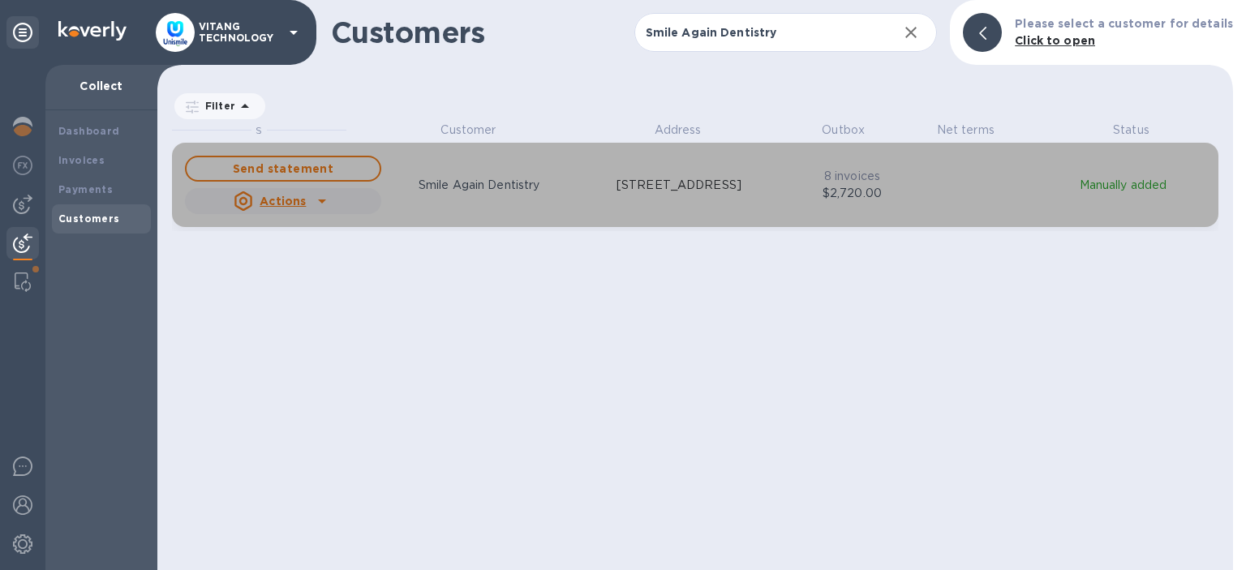
click at [771, 203] on div "Send statement Actions Smile Again Dentistry 4317 Abbotts Bridge Rd, Ste4, Dulu…" at bounding box center [481, 184] width 599 height 65
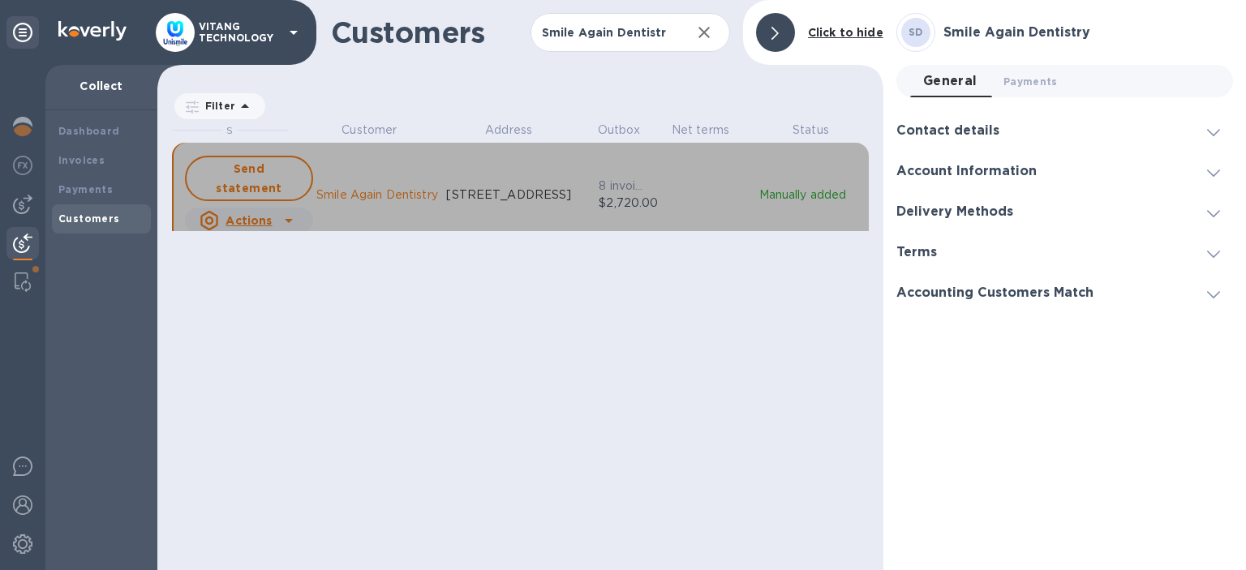
click at [459, 222] on button "Send statement Actions Smile Again Dentistry 4317 Abbotts Bridge Rd, Ste4, Dulu…" at bounding box center [520, 195] width 697 height 104
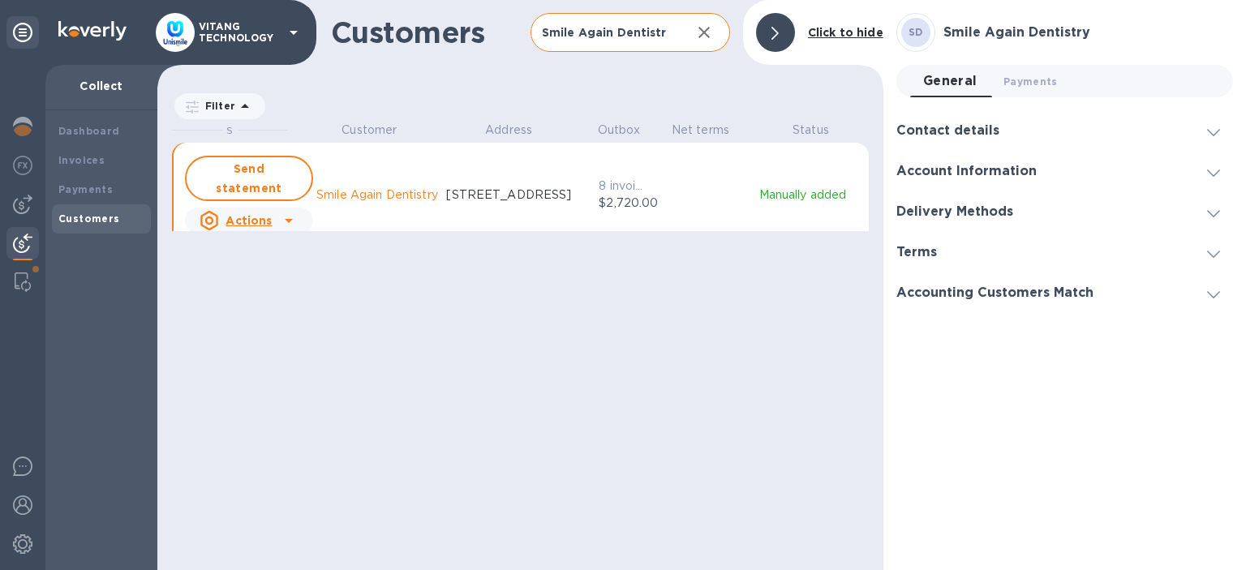
click at [628, 33] on input "Smile Again Dentistry" at bounding box center [604, 33] width 148 height 40
paste input "Paramount"
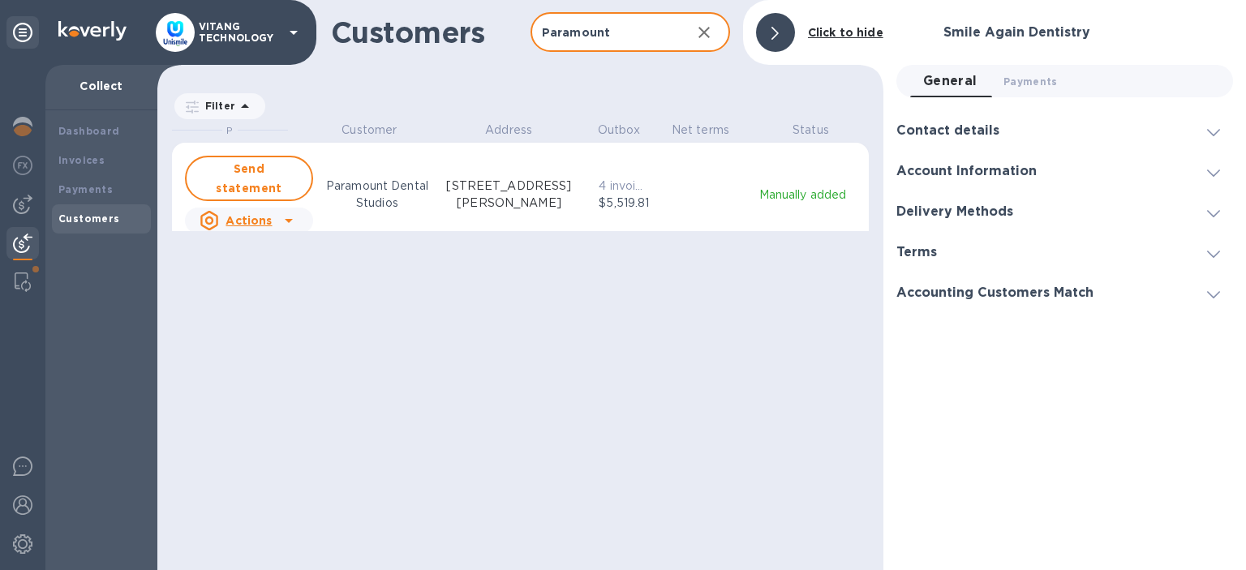
scroll to position [448, 725]
type input "Paramount"
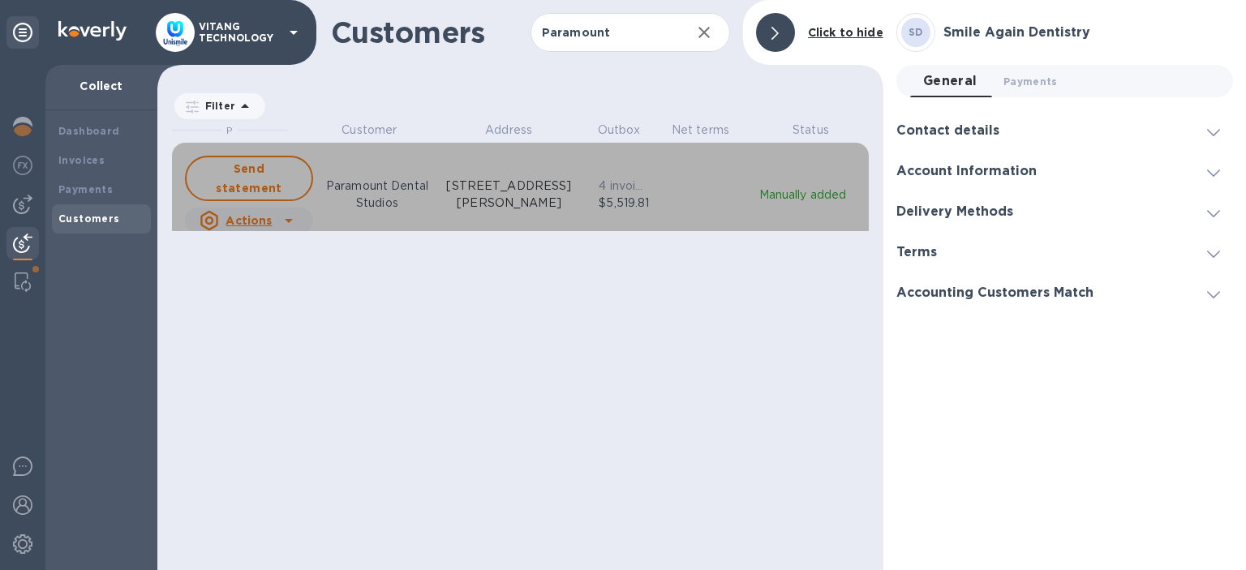
click at [650, 191] on div "Send statement Actions Paramount Dental Studios 15751 Graham St, Huntington Bea…" at bounding box center [520, 194] width 677 height 84
click at [636, 208] on div "Send statement Actions Paramount Dental Studios 15751 Graham St, Huntington Bea…" at bounding box center [520, 194] width 677 height 84
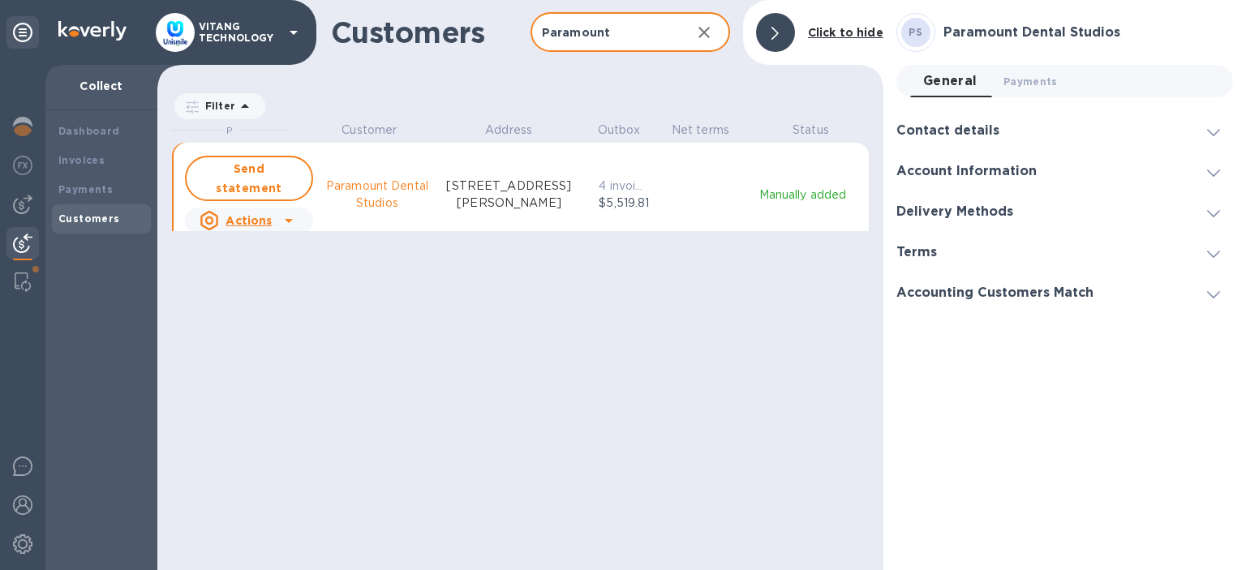
drag, startPoint x: 592, startPoint y: 38, endPoint x: 533, endPoint y: 26, distance: 60.4
click at [533, 26] on input "Paramount" at bounding box center [604, 33] width 148 height 40
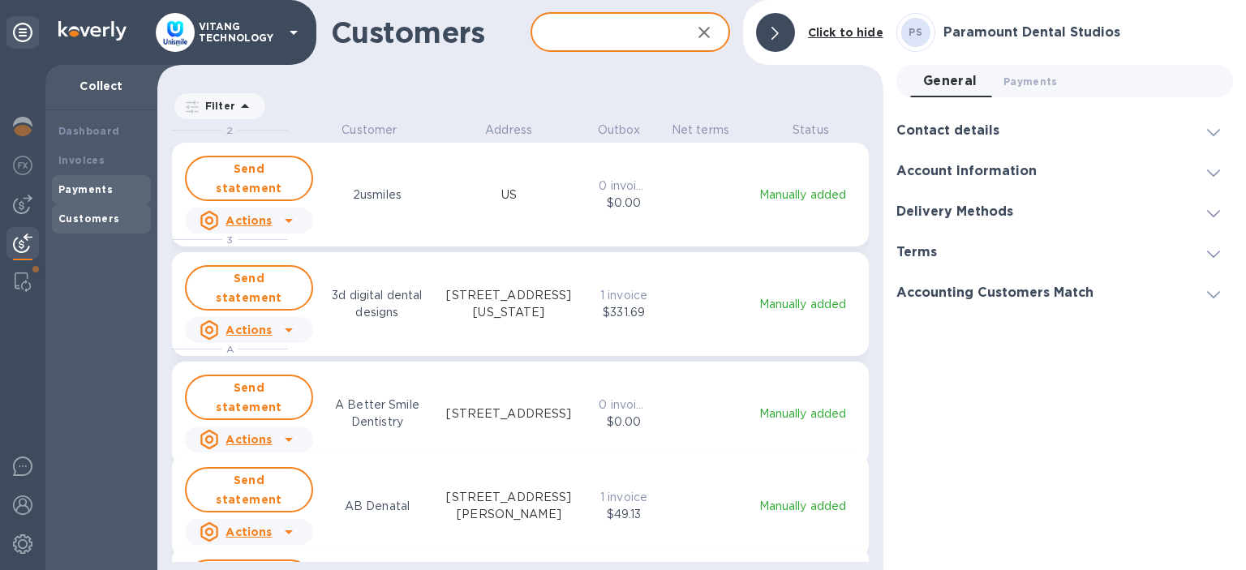
scroll to position [448, 725]
click at [96, 161] on b "Invoices" at bounding box center [81, 160] width 46 height 12
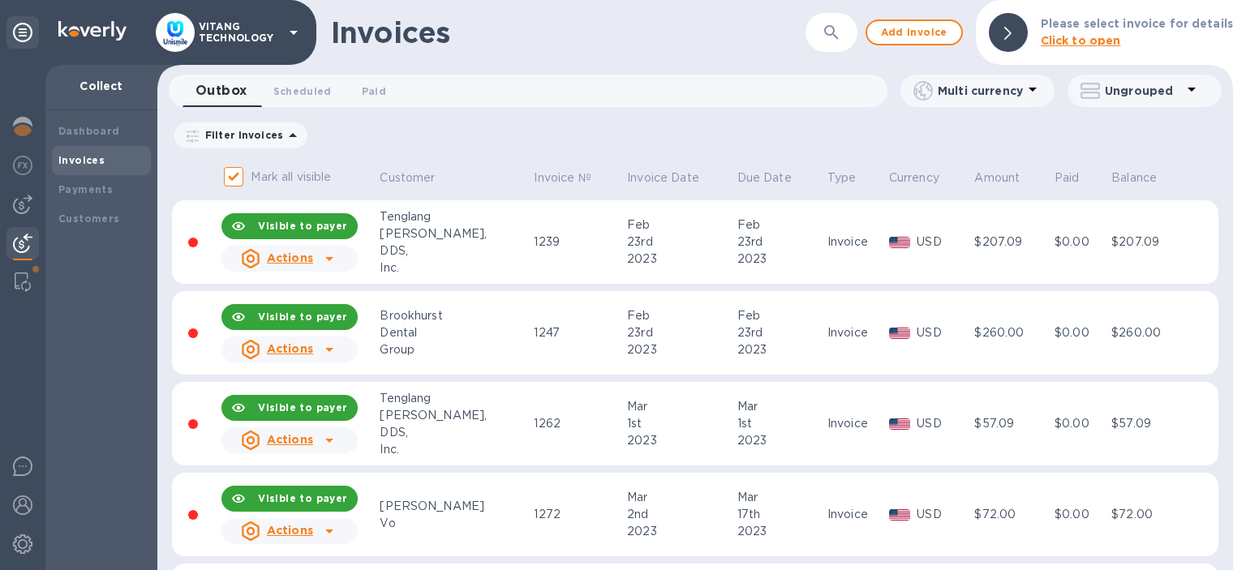
click at [832, 36] on icon "button" at bounding box center [831, 32] width 19 height 19
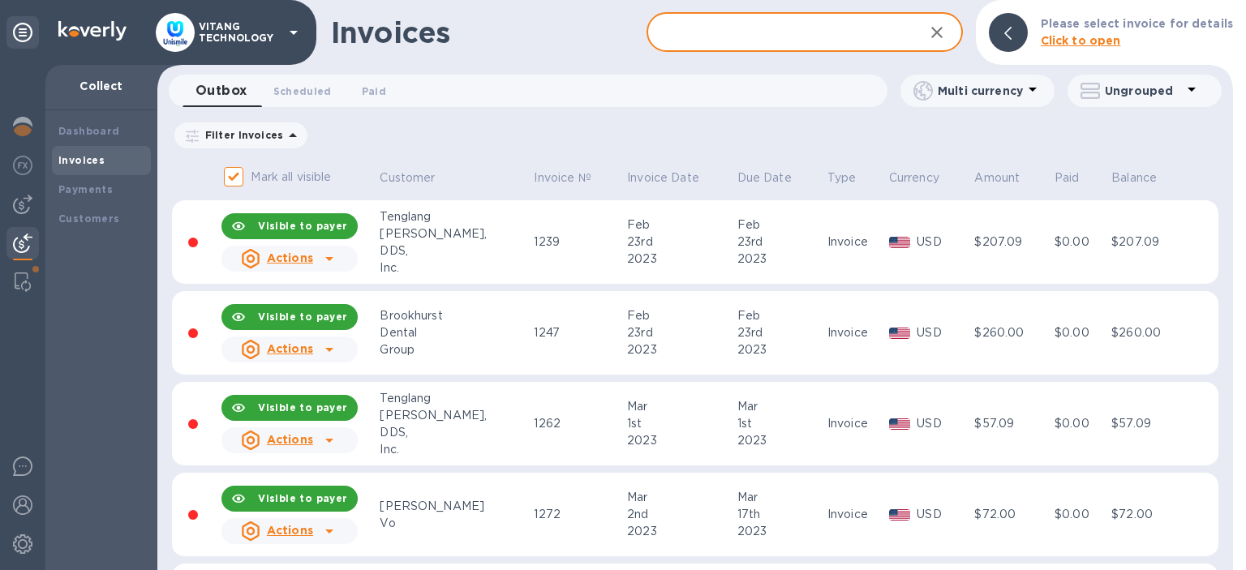
paste input "Paramount"
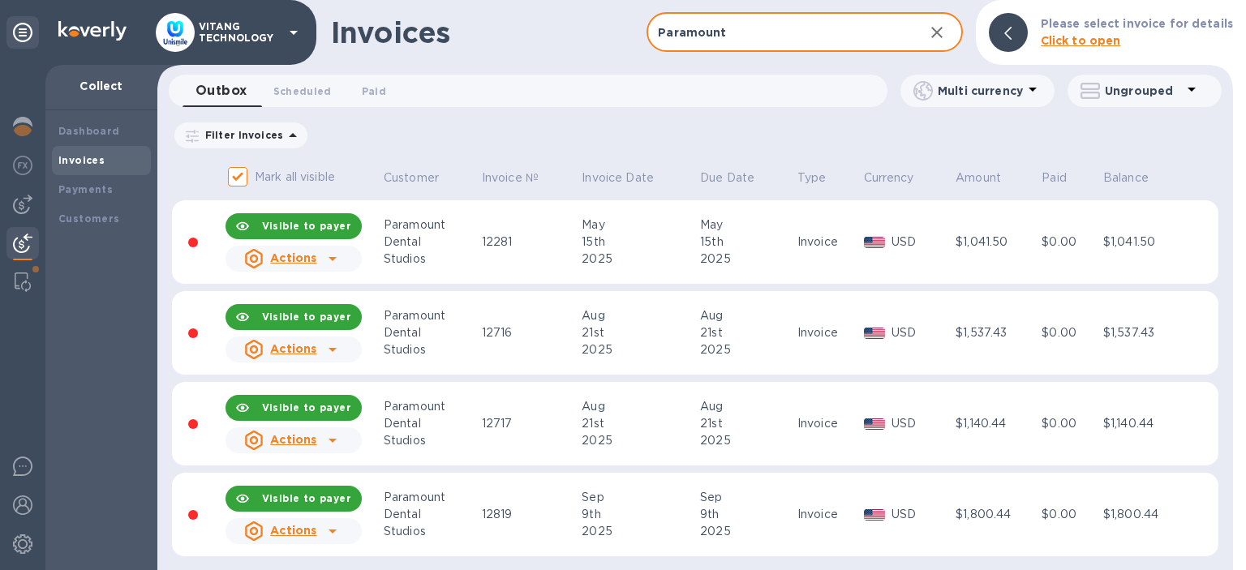
click at [732, 35] on input "Paramount" at bounding box center [778, 33] width 264 height 40
click at [733, 35] on input "Paramount" at bounding box center [778, 33] width 264 height 40
paste input "Bellaire"
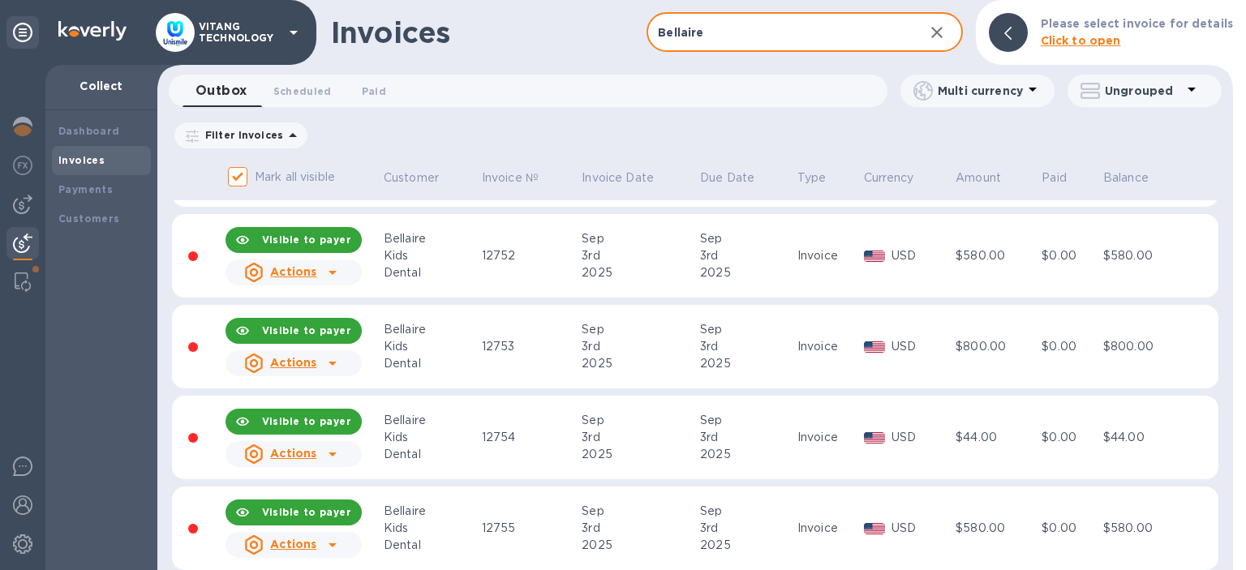
scroll to position [734, 0]
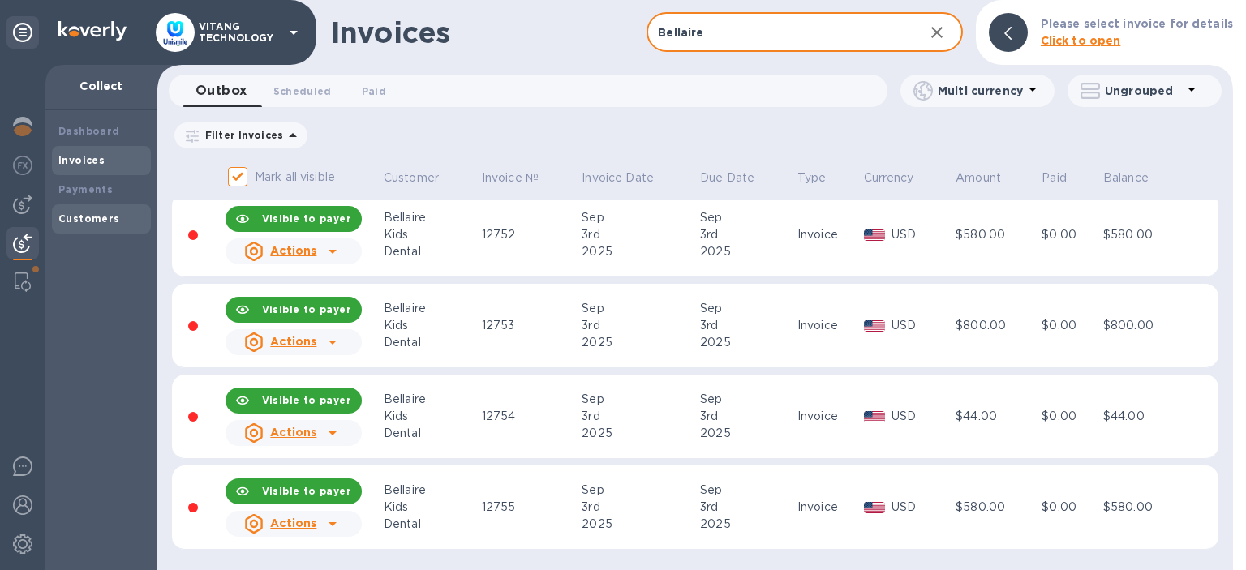
type input "Bellaire"
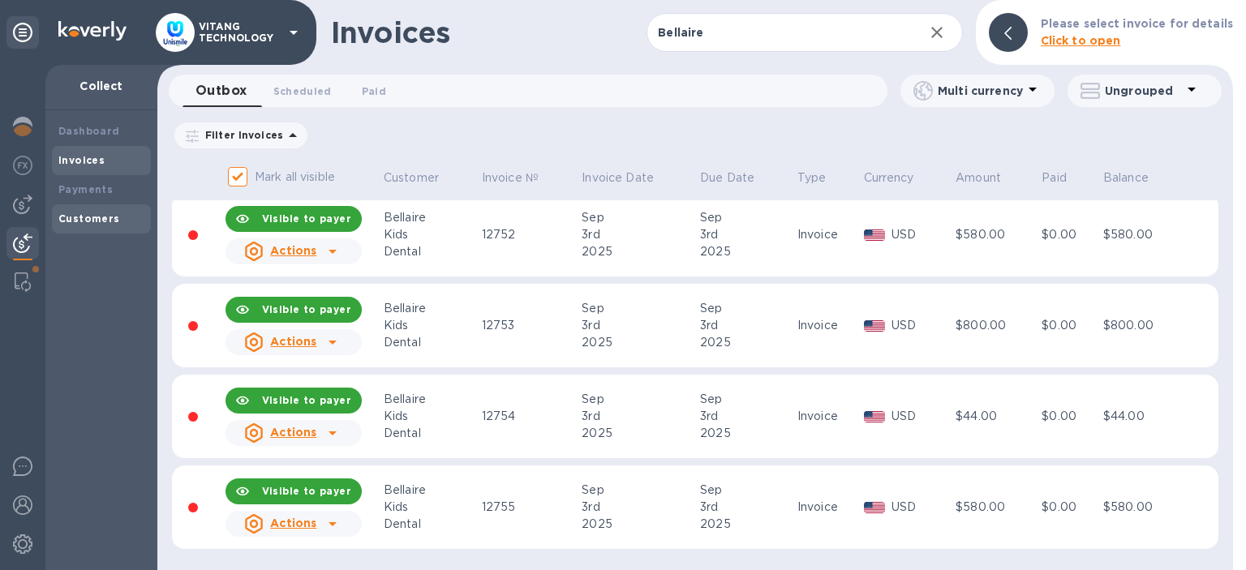
click at [73, 219] on b "Customers" at bounding box center [89, 219] width 62 height 12
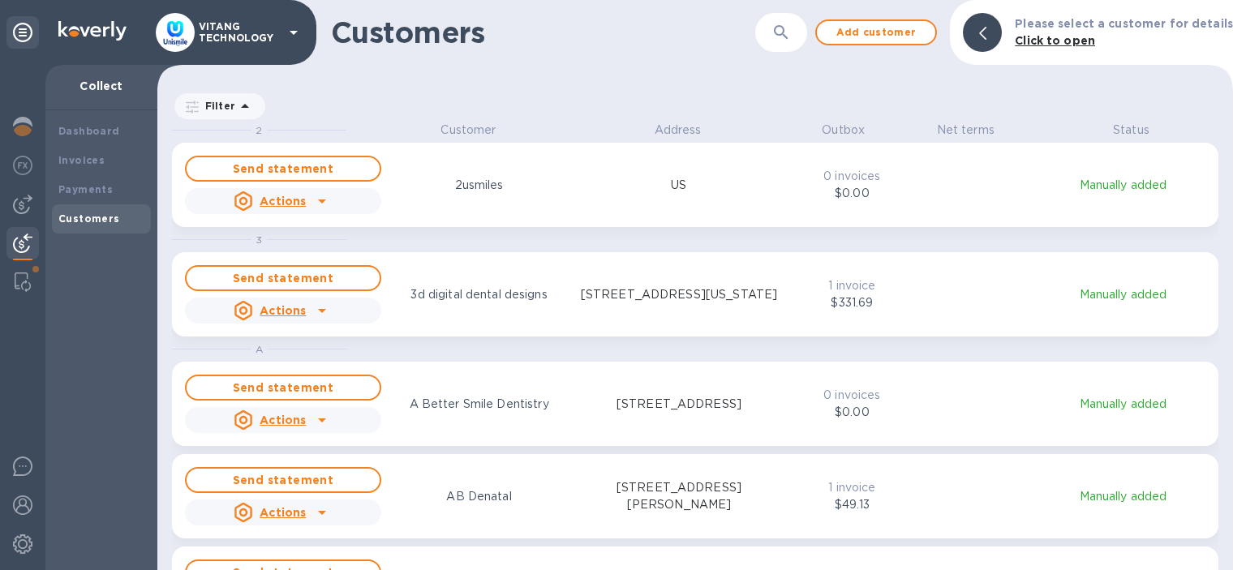
scroll to position [448, 1075]
click at [788, 36] on icon "button" at bounding box center [780, 32] width 19 height 19
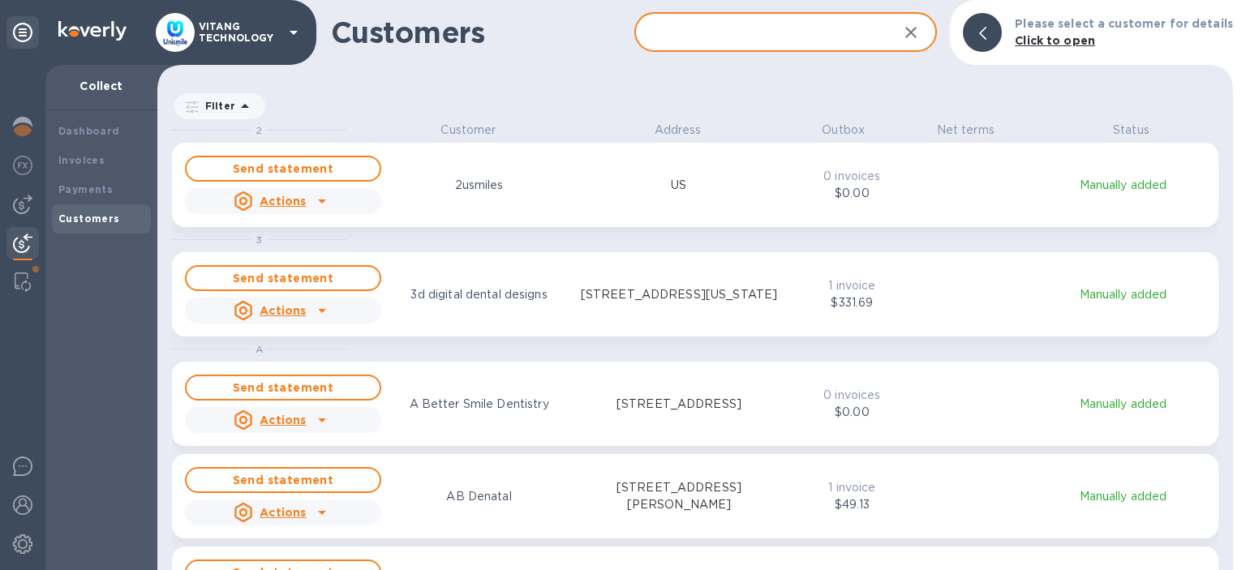
paste input "Bellaire"
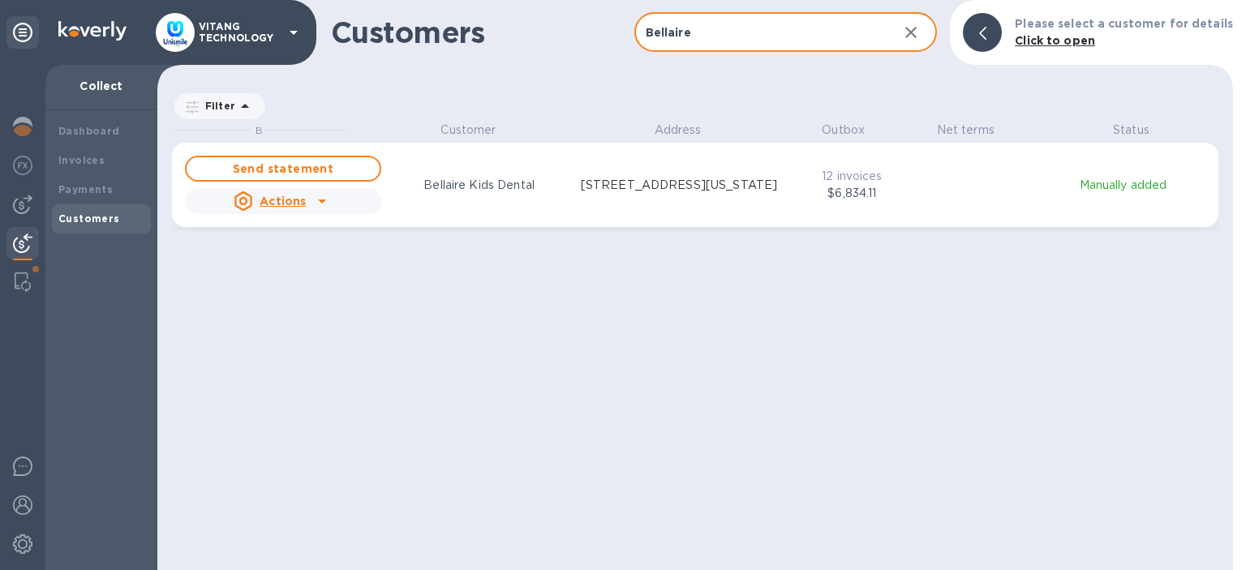
click at [754, 34] on input "Bellaire" at bounding box center [759, 33] width 251 height 40
paste input "Smile Again Dentistry"
click at [715, 29] on input "Smile Again Dentistry" at bounding box center [759, 33] width 251 height 40
click at [715, 28] on input "Smile Again Dentistry" at bounding box center [759, 33] width 251 height 40
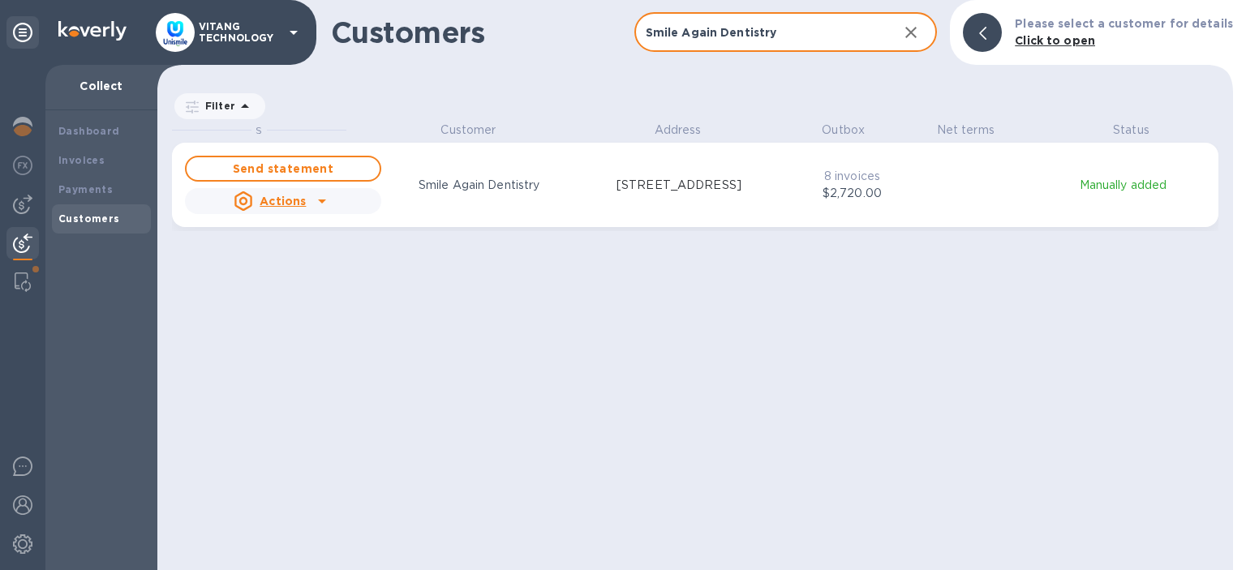
click at [716, 27] on input "Smile Again Dentistry" at bounding box center [759, 33] width 251 height 40
type input "para"
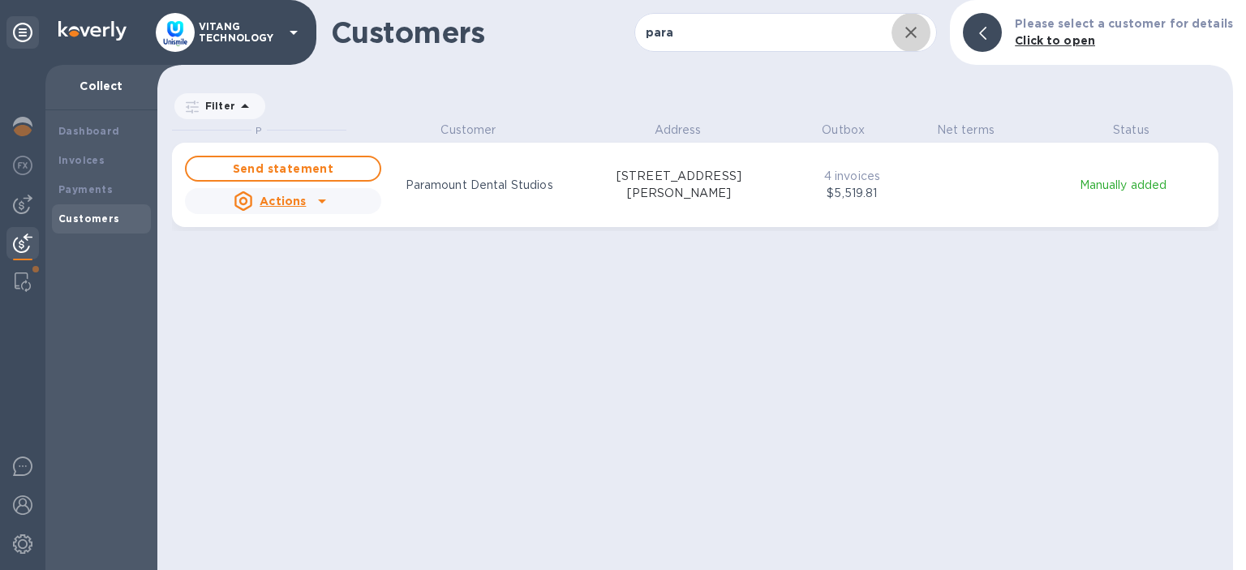
click at [921, 44] on button "button" at bounding box center [910, 32] width 39 height 39
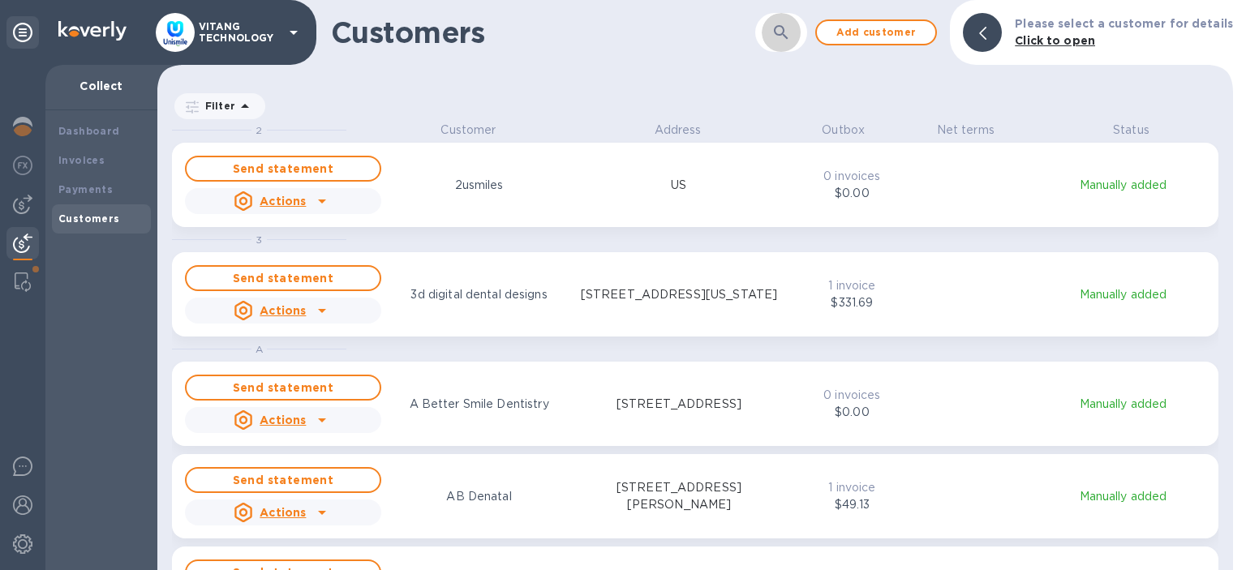
drag, startPoint x: 780, startPoint y: 28, endPoint x: 754, endPoint y: 36, distance: 27.0
click at [781, 24] on button "button" at bounding box center [781, 32] width 39 height 39
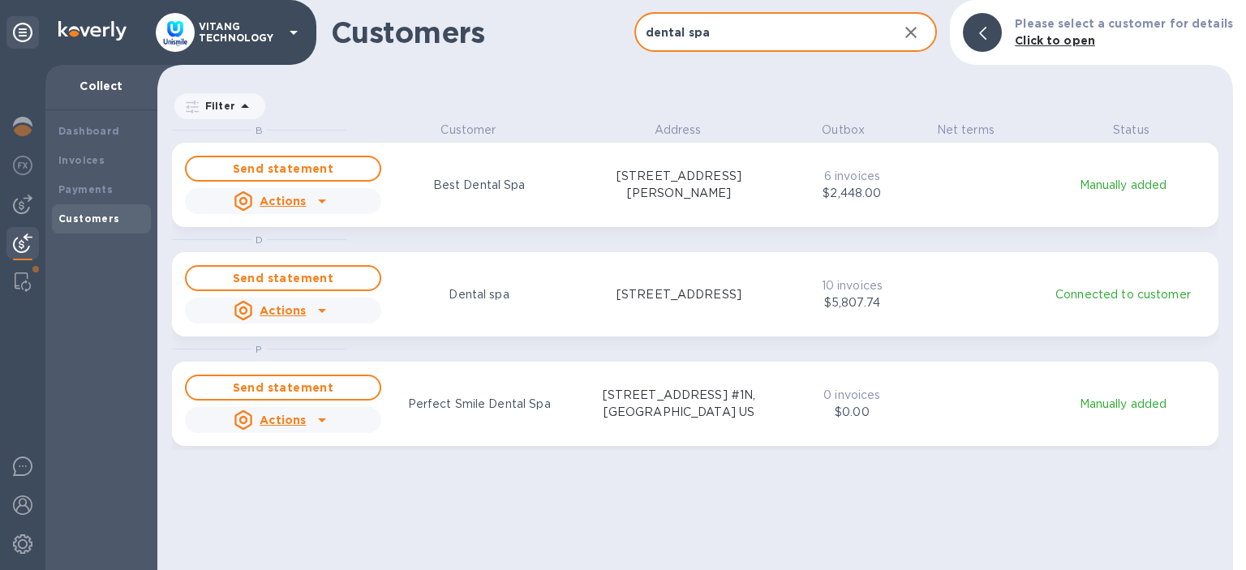
type input "dental spa"
